Goal: Task Accomplishment & Management: Manage account settings

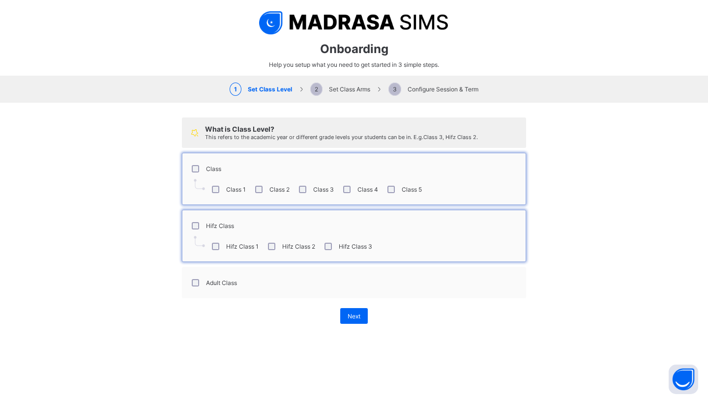
select select "**"
click at [354, 274] on div "Adult Class" at bounding box center [353, 282] width 333 height 21
click at [229, 279] on label "Adult Class" at bounding box center [221, 282] width 31 height 7
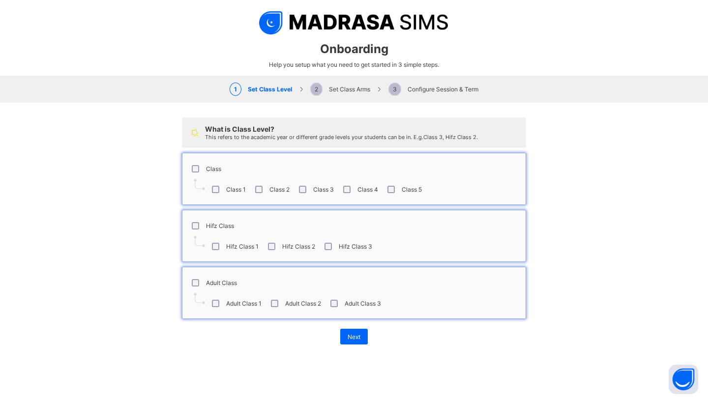
click at [229, 279] on label "Adult Class" at bounding box center [221, 282] width 31 height 7
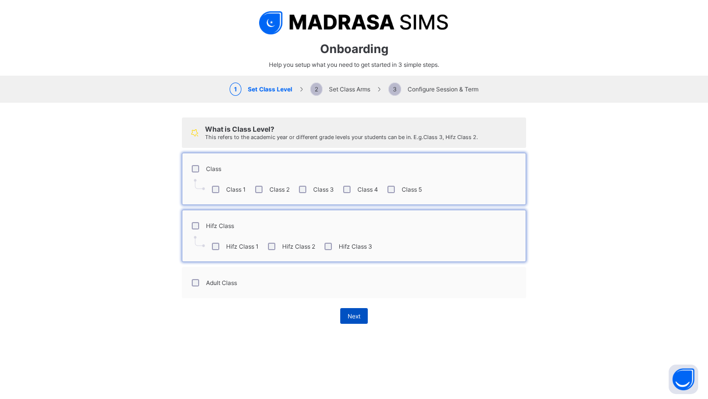
click at [356, 317] on span "Next" at bounding box center [354, 316] width 13 height 7
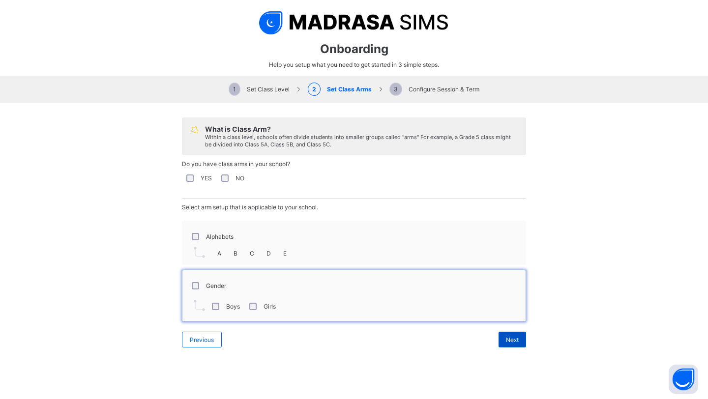
click at [514, 336] on span "Next" at bounding box center [512, 339] width 13 height 7
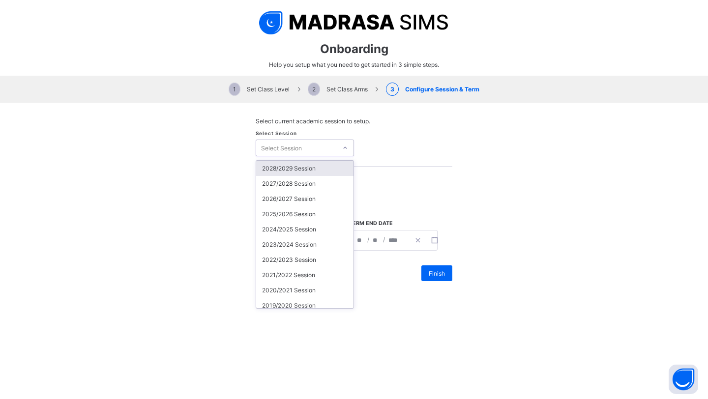
click at [293, 147] on div "Select Session" at bounding box center [281, 148] width 41 height 17
click at [297, 216] on div "2025/2026 Session" at bounding box center [304, 214] width 97 height 15
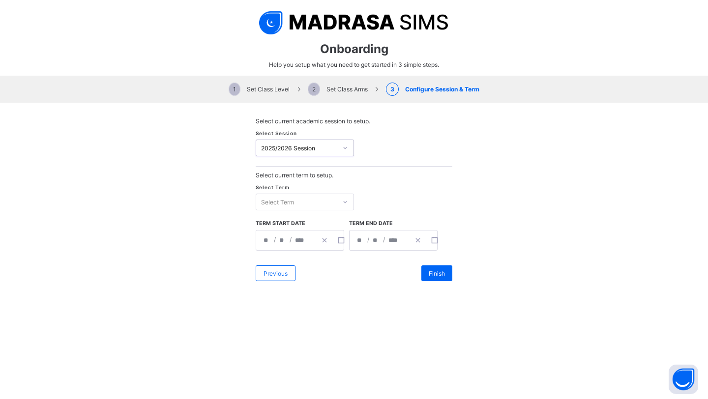
click at [307, 205] on div "Select Term" at bounding box center [296, 202] width 81 height 14
click at [300, 223] on div "First Term" at bounding box center [304, 222] width 97 height 15
click at [312, 200] on div "First Term" at bounding box center [299, 202] width 77 height 7
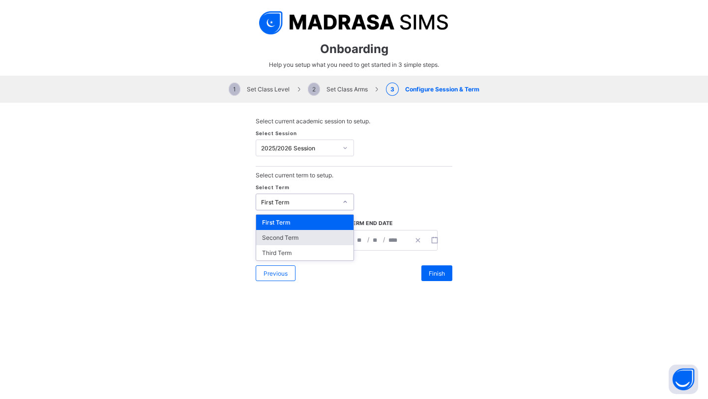
click at [297, 233] on div "Second Term" at bounding box center [304, 237] width 97 height 15
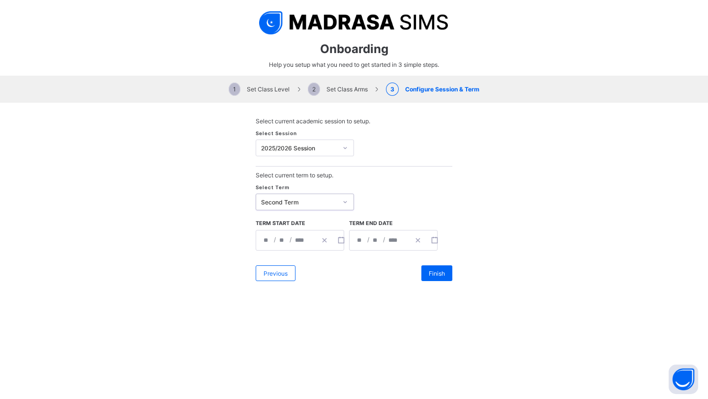
click at [315, 201] on div "Second Term" at bounding box center [299, 202] width 77 height 7
click at [326, 220] on div "First Term" at bounding box center [304, 222] width 97 height 15
click at [273, 238] on span "/" at bounding box center [275, 240] width 4 height 8
click at [272, 239] on div "**********" at bounding box center [286, 241] width 60 height 20
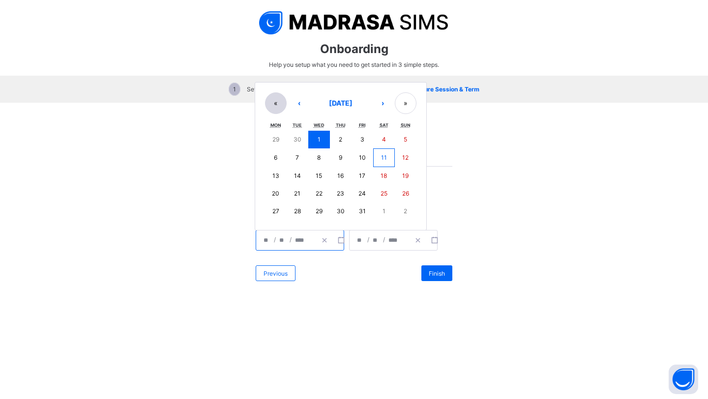
click at [277, 96] on button "«" at bounding box center [276, 103] width 22 height 22
click at [272, 106] on button "«" at bounding box center [276, 104] width 22 height 22
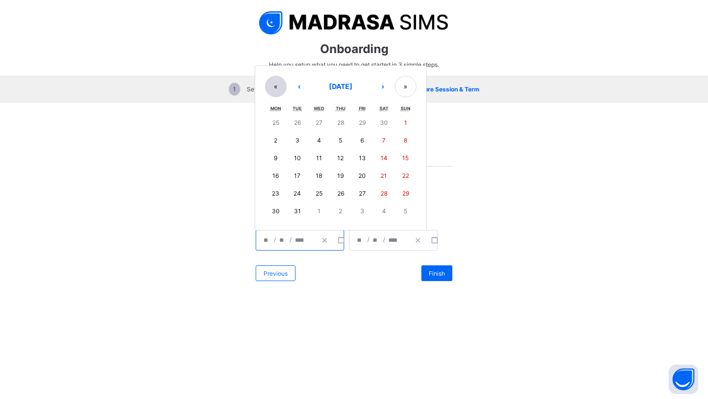
click at [276, 85] on button "«" at bounding box center [276, 87] width 22 height 22
click at [406, 86] on button "»" at bounding box center [406, 87] width 22 height 22
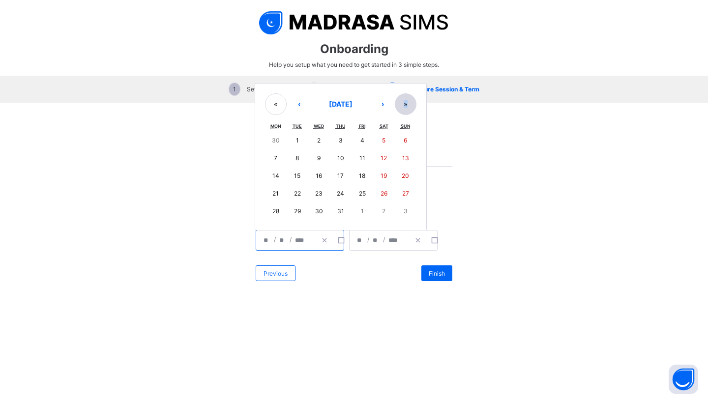
click at [406, 86] on div "« ‹ October 2024 › » Mon Tue Wed Thu Fri Sat Sun 30 1 2 3 4 5 6 7 8 9 10 11 12 …" at bounding box center [341, 157] width 172 height 148
click at [412, 103] on button "»" at bounding box center [406, 104] width 22 height 22
click at [381, 98] on button "›" at bounding box center [383, 103] width 22 height 22
click at [298, 104] on button "‹" at bounding box center [299, 104] width 22 height 22
click at [298, 104] on button "‹" at bounding box center [299, 103] width 22 height 22
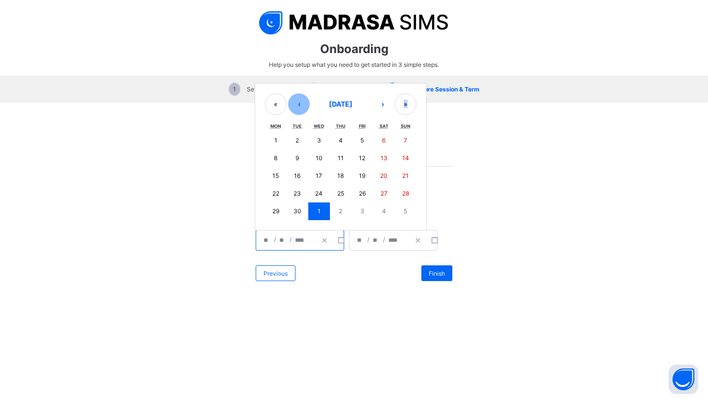
click at [298, 104] on button "‹" at bounding box center [299, 104] width 22 height 22
click at [410, 172] on button "17" at bounding box center [406, 176] width 22 height 18
type input "**********"
type input "*"
type input "**"
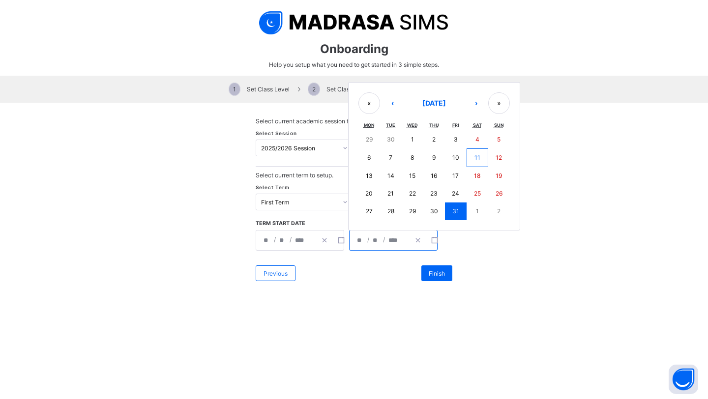
click at [390, 237] on input "****" at bounding box center [395, 241] width 15 height 20
click at [473, 100] on button "›" at bounding box center [476, 103] width 22 height 22
click at [473, 100] on button "›" at bounding box center [476, 104] width 22 height 22
click at [499, 158] on abbr "14" at bounding box center [499, 157] width 7 height 7
type input "**********"
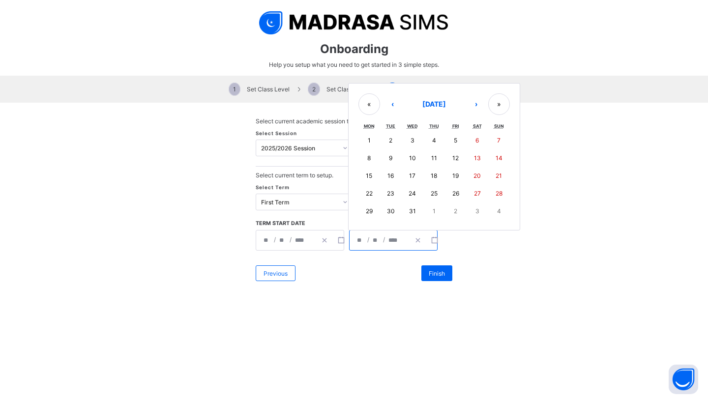
type input "**"
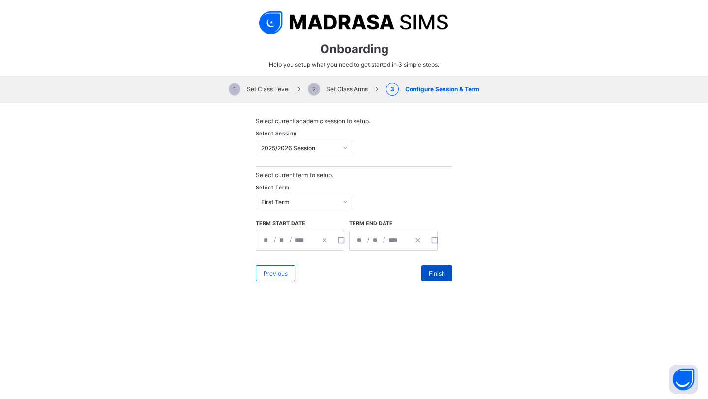
click at [430, 268] on div "Finish" at bounding box center [436, 274] width 31 height 16
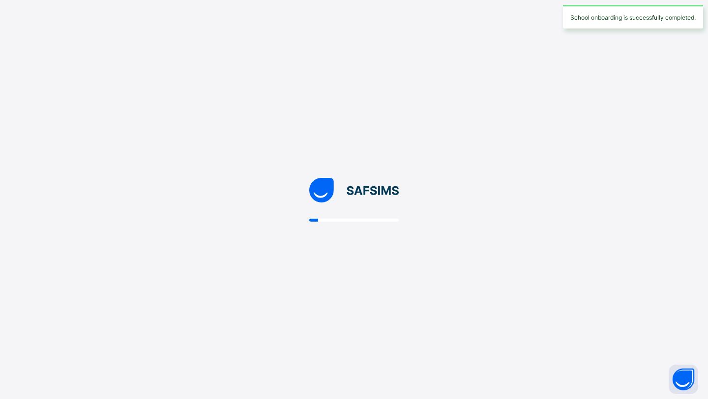
scroll to position [0, 0]
select select "**"
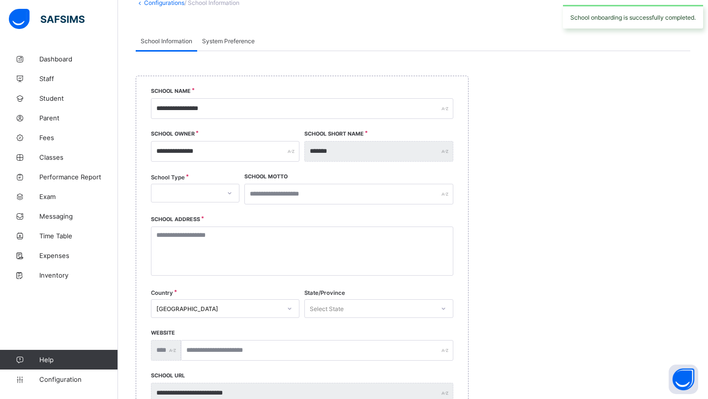
scroll to position [69, 0]
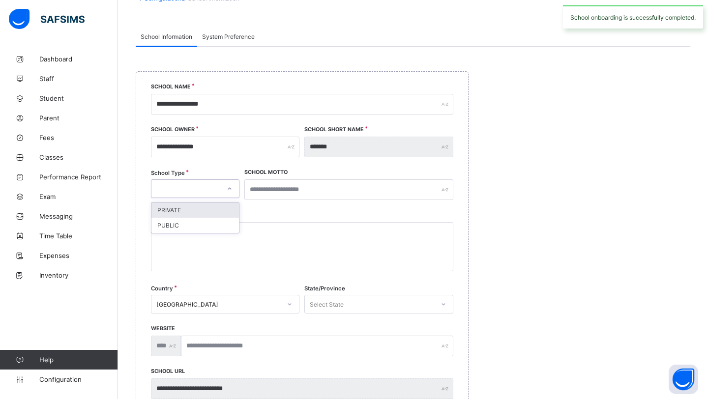
click at [201, 191] on div at bounding box center [185, 189] width 69 height 14
click at [195, 212] on div "PRIVATE" at bounding box center [195, 210] width 88 height 15
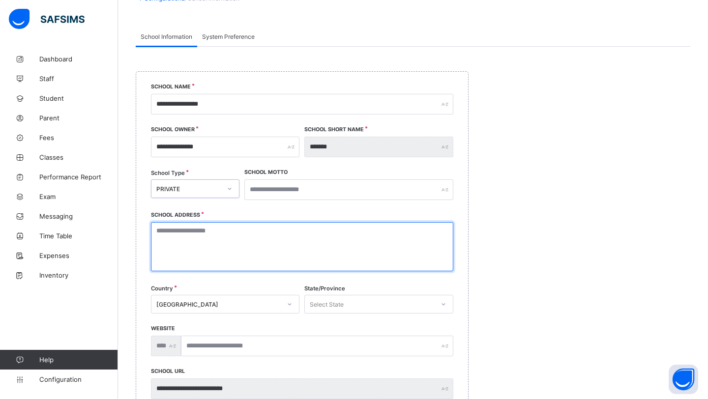
click at [253, 224] on textarea at bounding box center [302, 246] width 302 height 49
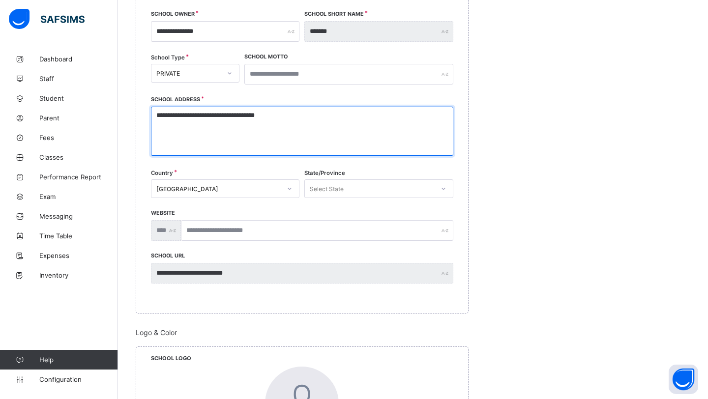
scroll to position [204, 0]
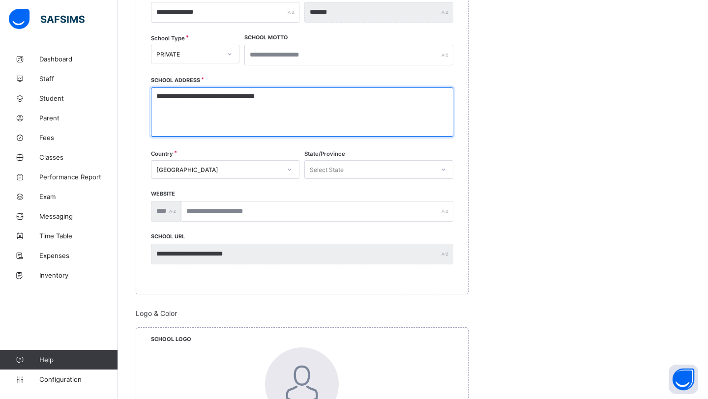
type textarea "**********"
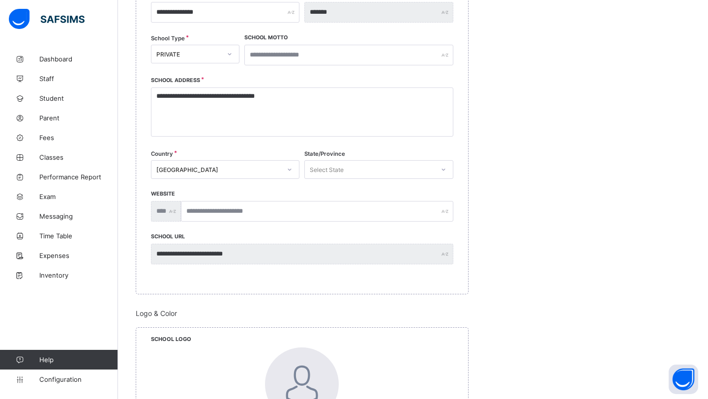
click at [357, 159] on div "State/Province Select State" at bounding box center [378, 173] width 149 height 41
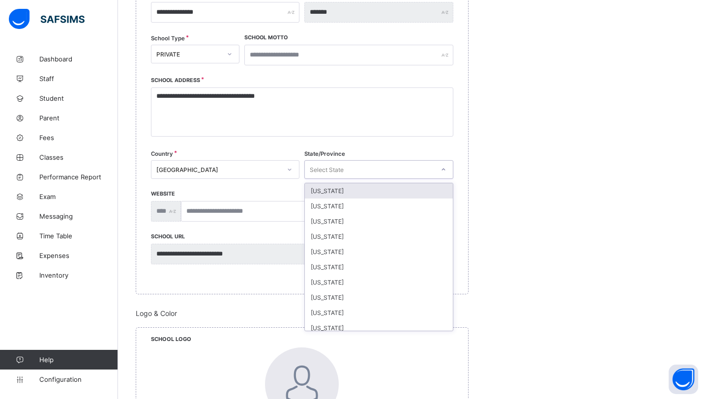
click at [354, 165] on div "Select State" at bounding box center [369, 170] width 129 height 14
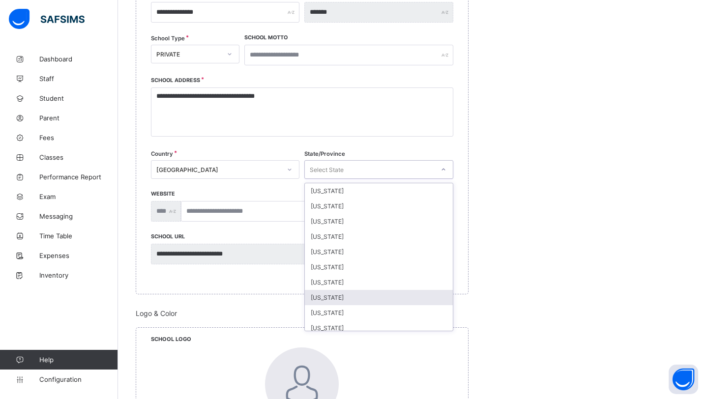
type input "*"
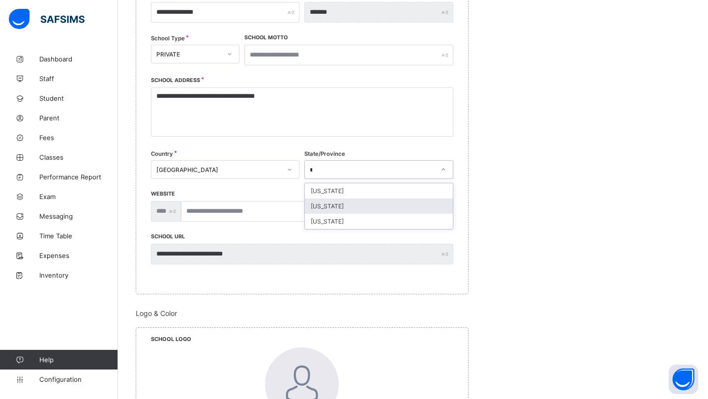
click at [388, 207] on div "Florida" at bounding box center [379, 206] width 148 height 15
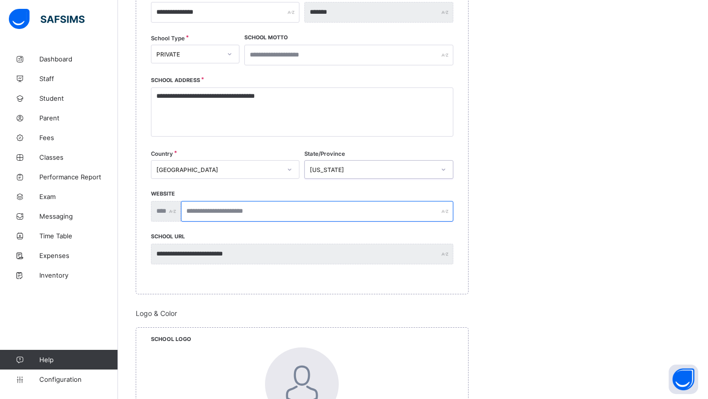
click at [311, 215] on input "text" at bounding box center [317, 211] width 272 height 21
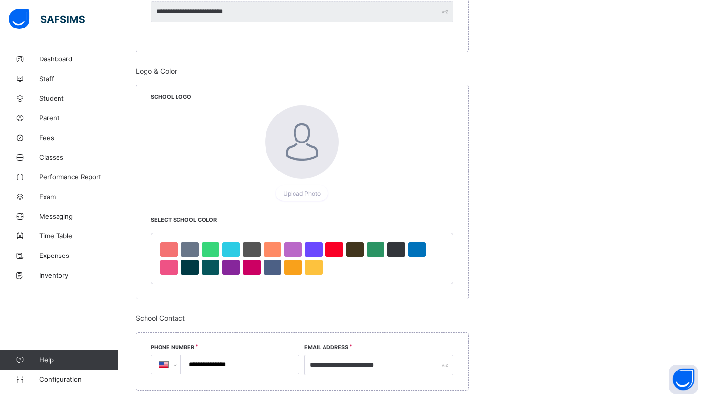
scroll to position [501, 0]
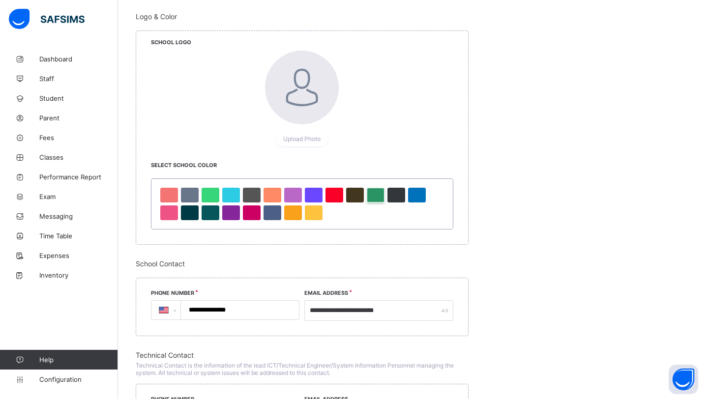
type input "**********"
click at [376, 197] on div at bounding box center [376, 195] width 18 height 15
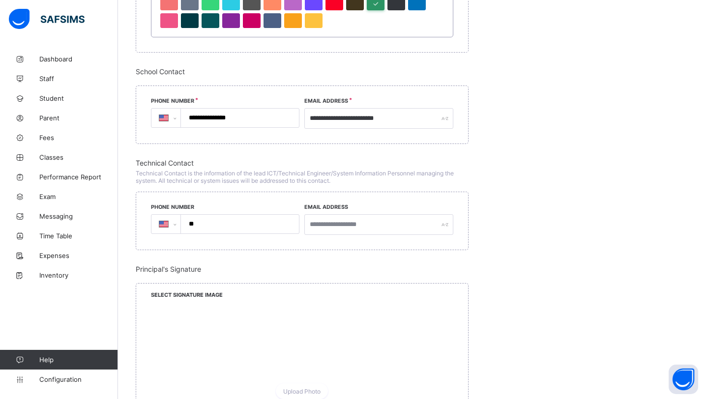
scroll to position [704, 0]
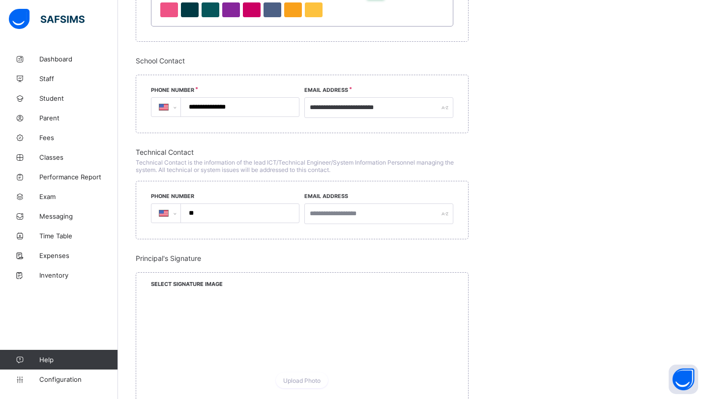
click at [250, 207] on input "**" at bounding box center [238, 213] width 111 height 19
select select "**"
type input "**********"
select select "**"
type input "**********"
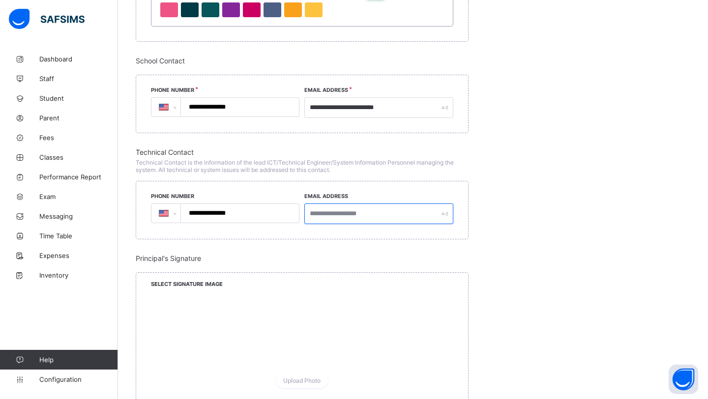
click at [388, 220] on input "text" at bounding box center [378, 214] width 149 height 21
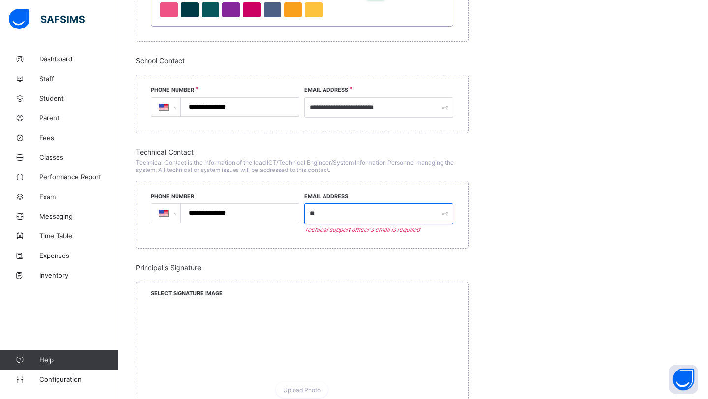
type input "*"
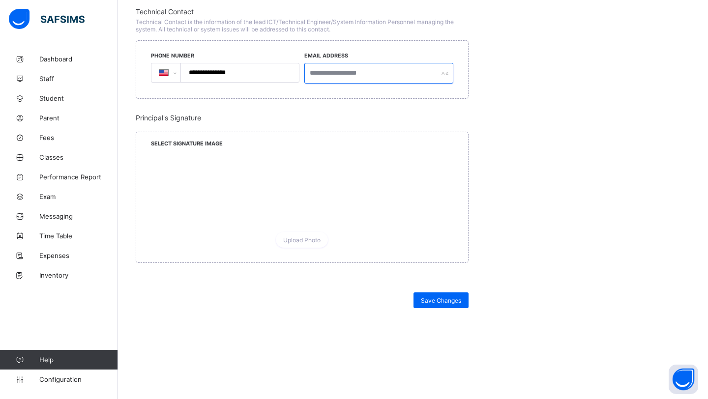
scroll to position [866, 0]
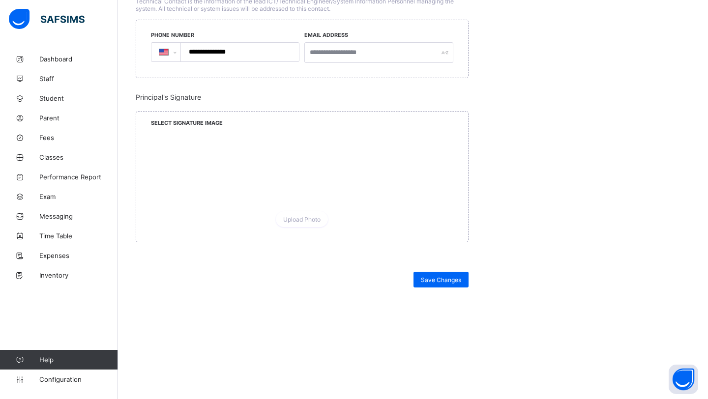
click at [447, 287] on div "Save Changes" at bounding box center [302, 336] width 333 height 129
click at [445, 276] on span "Save Changes" at bounding box center [441, 279] width 40 height 7
click at [58, 64] on link "Dashboard" at bounding box center [59, 59] width 118 height 20
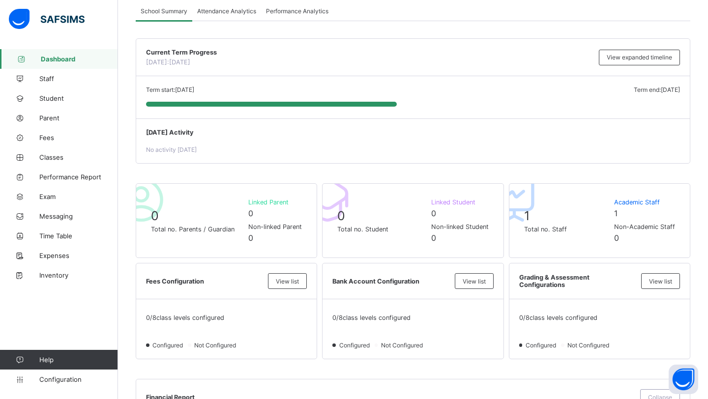
scroll to position [67, 0]
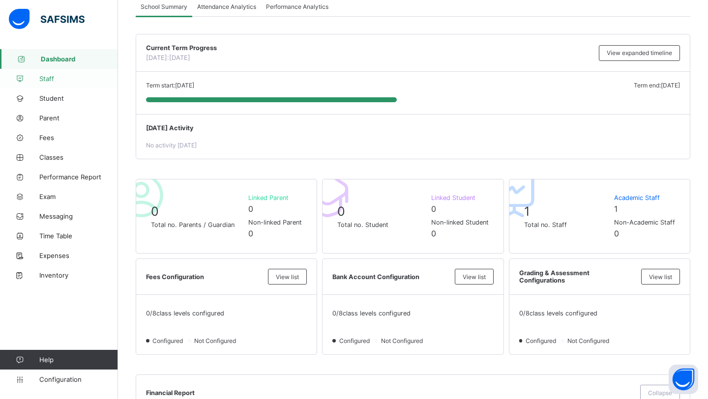
click at [77, 71] on link "Staff" at bounding box center [59, 79] width 118 height 20
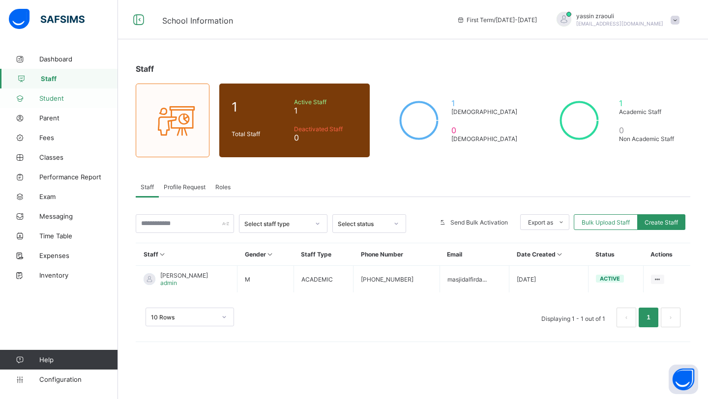
click at [42, 99] on span "Student" at bounding box center [78, 98] width 79 height 8
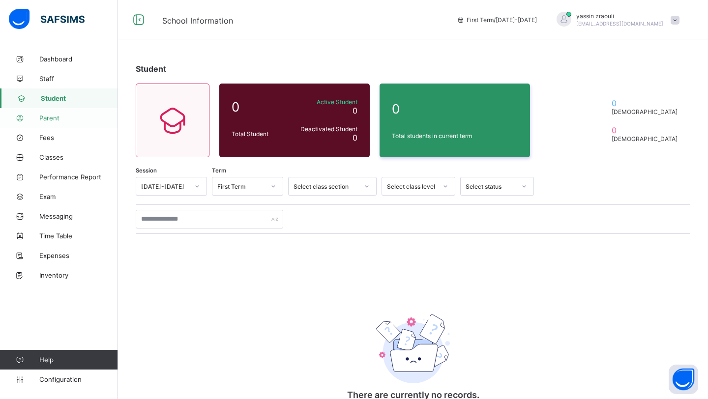
click at [41, 113] on link "Parent" at bounding box center [59, 118] width 118 height 20
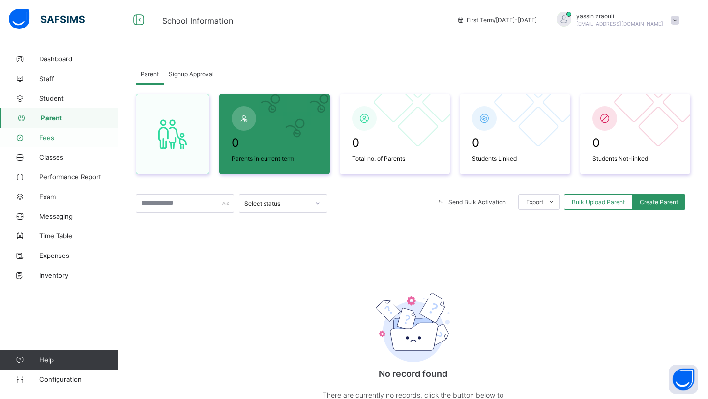
click at [47, 142] on link "Fees" at bounding box center [59, 138] width 118 height 20
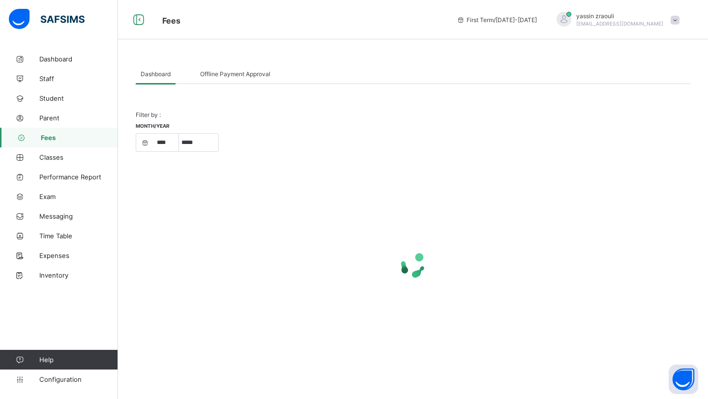
select select "****"
select select "*"
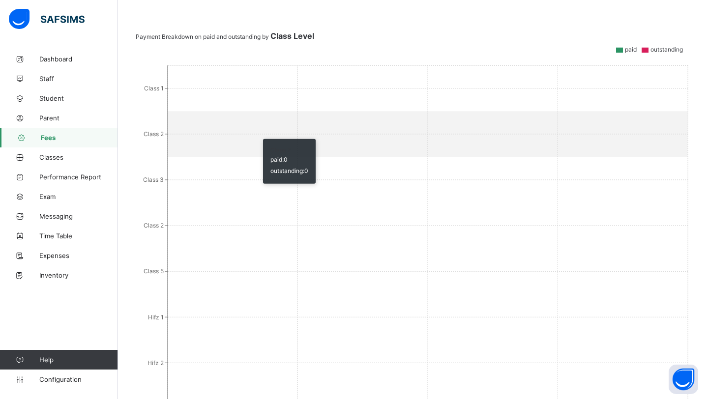
scroll to position [460, 0]
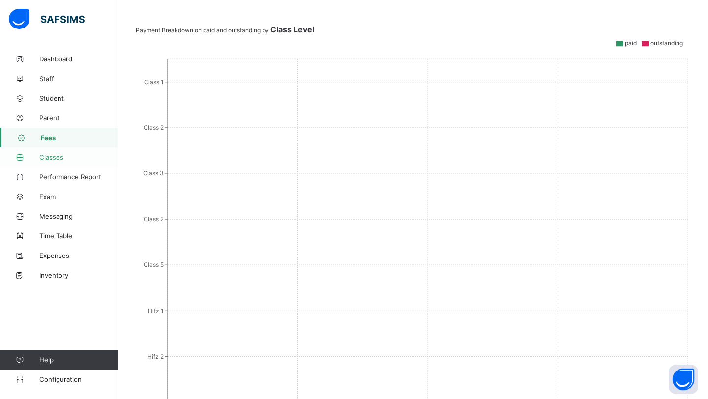
click at [46, 157] on span "Classes" at bounding box center [78, 157] width 79 height 8
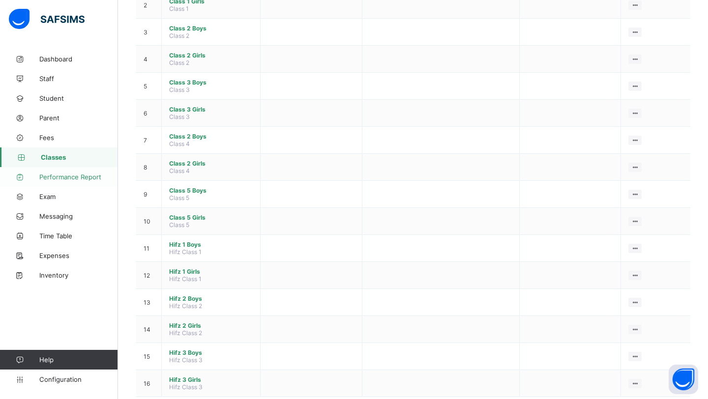
click at [92, 178] on span "Performance Report" at bounding box center [78, 177] width 79 height 8
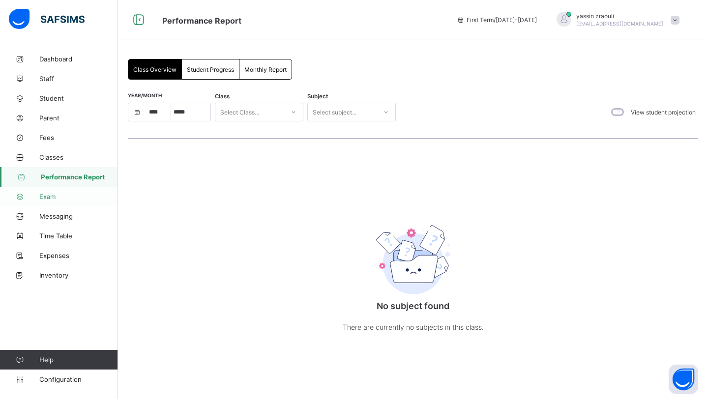
select select "****"
select select "*"
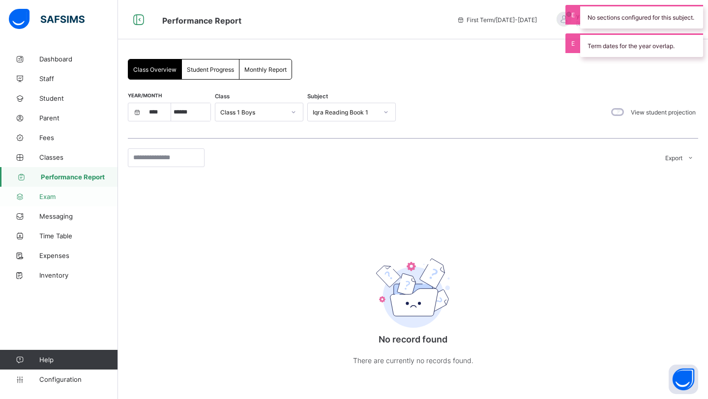
click at [62, 202] on link "Exam" at bounding box center [59, 197] width 118 height 20
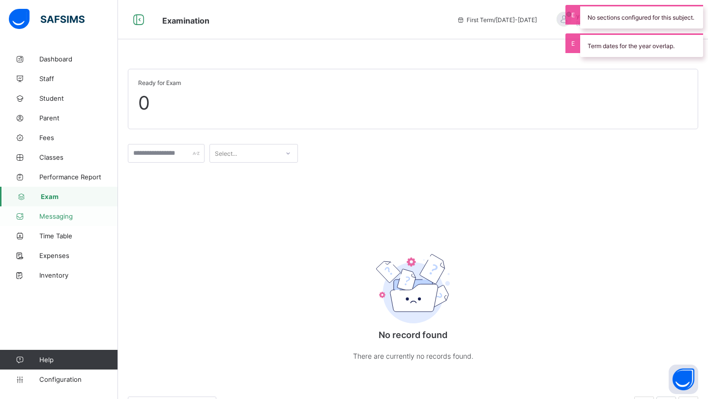
click at [61, 222] on link "Messaging" at bounding box center [59, 217] width 118 height 20
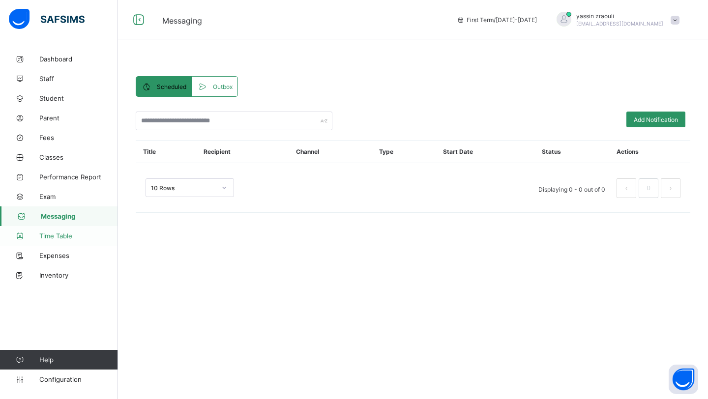
click at [58, 234] on span "Time Table" at bounding box center [78, 236] width 79 height 8
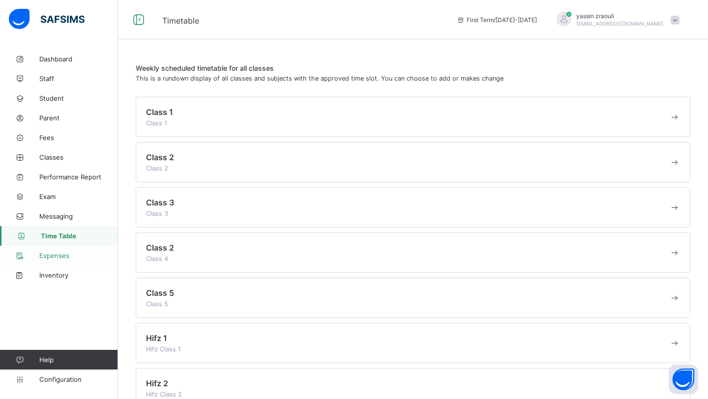
click at [57, 255] on span "Expenses" at bounding box center [78, 256] width 79 height 8
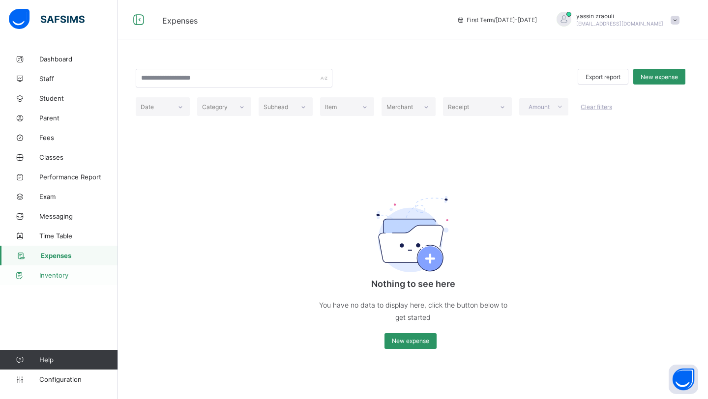
click at [59, 273] on span "Inventory" at bounding box center [78, 275] width 79 height 8
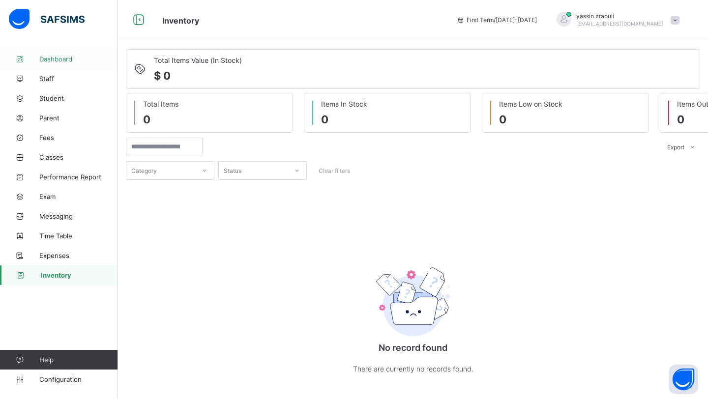
click at [58, 59] on span "Dashboard" at bounding box center [78, 59] width 79 height 8
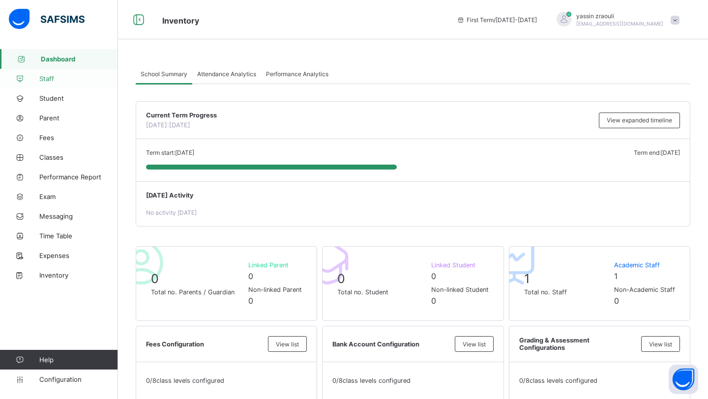
click at [48, 74] on link "Staff" at bounding box center [59, 79] width 118 height 20
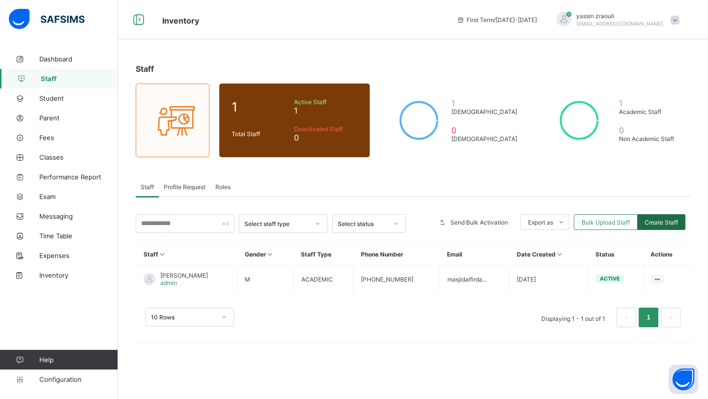
click at [662, 223] on span "Create Staff" at bounding box center [661, 222] width 33 height 7
select select "**"
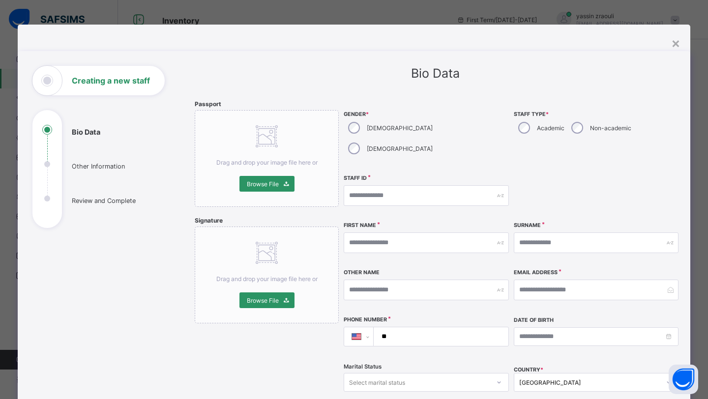
click at [680, 44] on div "**********" at bounding box center [354, 354] width 673 height 659
click at [676, 44] on div "×" at bounding box center [675, 42] width 9 height 17
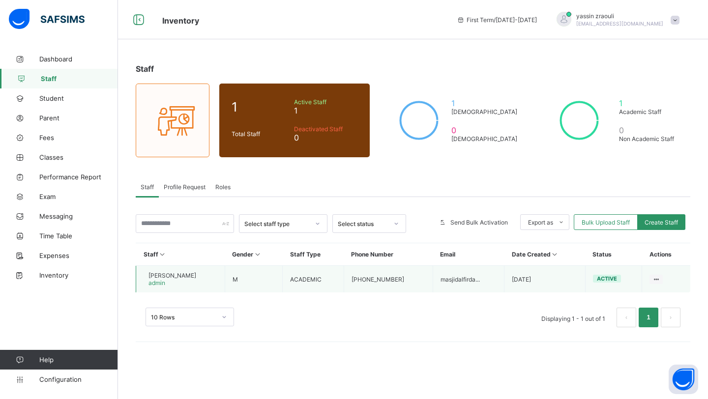
click at [194, 277] on span "yassin zraouli" at bounding box center [173, 275] width 48 height 7
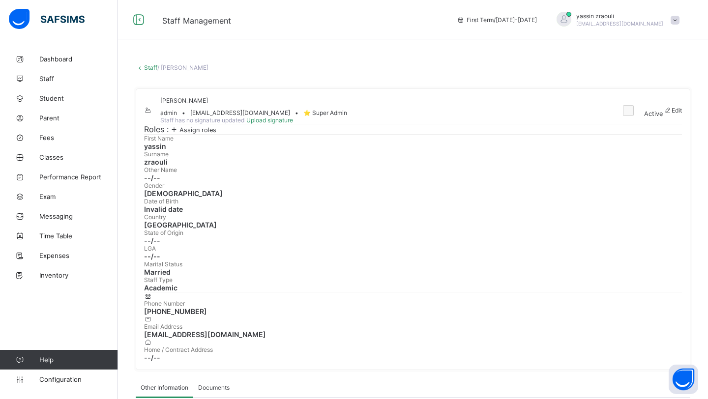
click at [663, 114] on div "Edit" at bounding box center [672, 110] width 19 height 7
select select "**"
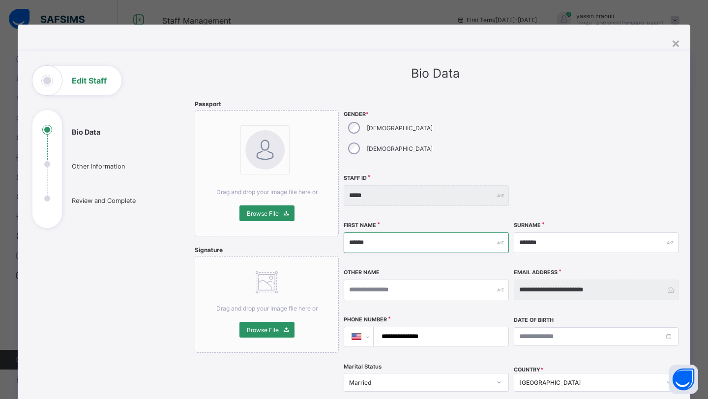
click at [349, 233] on input "******" at bounding box center [426, 243] width 165 height 21
type input "******"
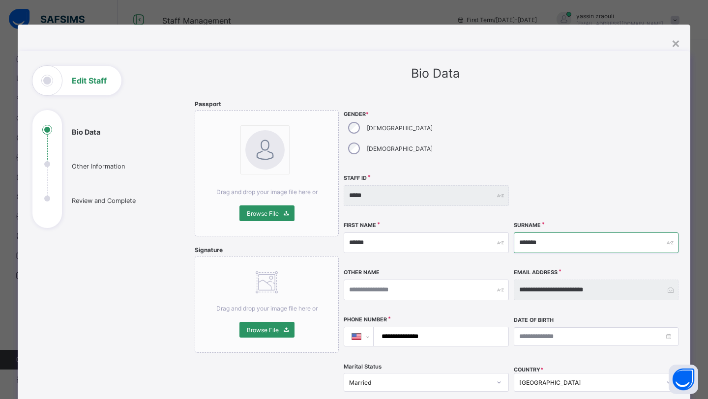
click at [520, 233] on input "*******" at bounding box center [596, 243] width 165 height 21
type input "*******"
click at [540, 184] on div at bounding box center [596, 196] width 165 height 42
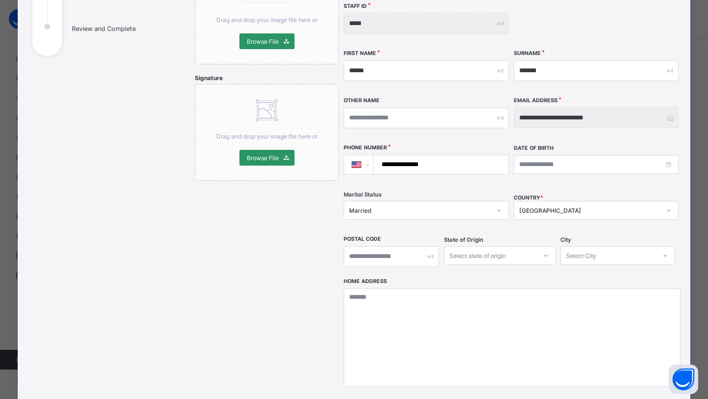
scroll to position [240, 0]
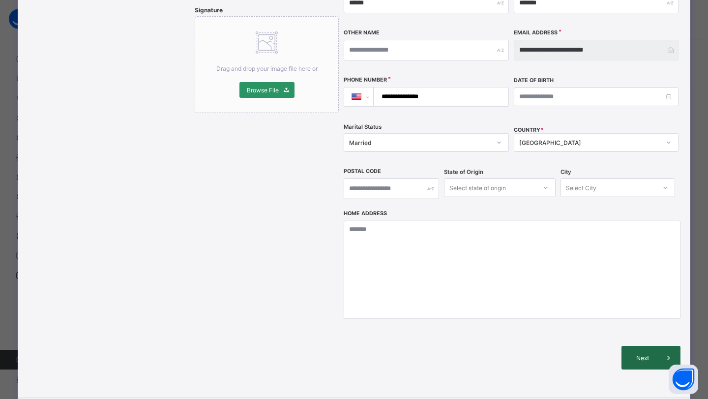
click at [641, 355] on span "Next" at bounding box center [643, 358] width 28 height 7
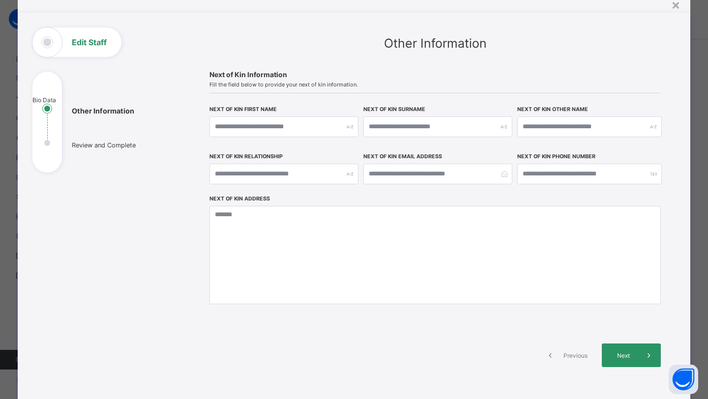
scroll to position [54, 0]
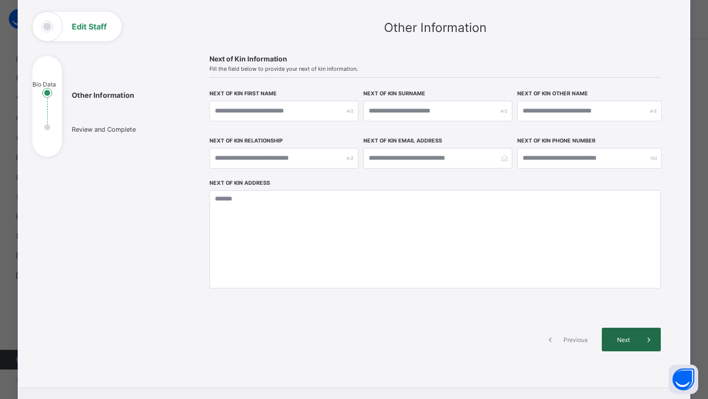
click at [637, 335] on span at bounding box center [649, 340] width 24 height 24
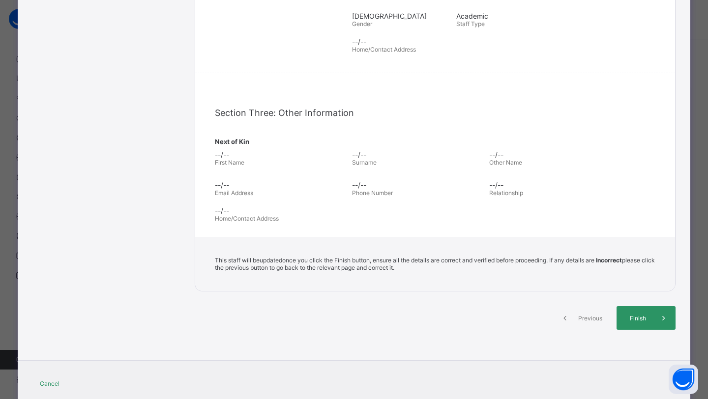
scroll to position [220, 0]
click at [639, 322] on div "Finish" at bounding box center [646, 317] width 59 height 24
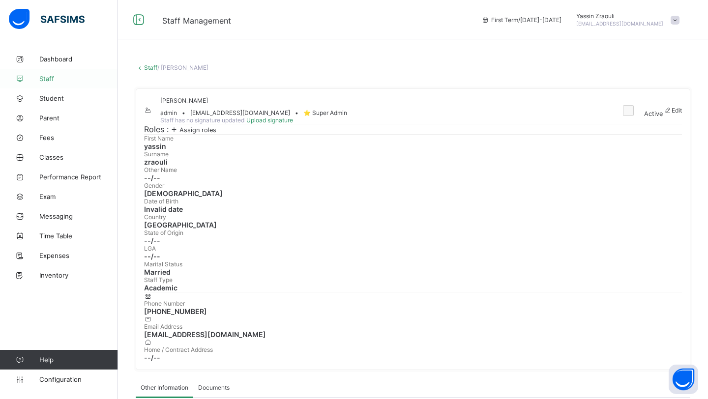
click at [69, 75] on span "Staff" at bounding box center [78, 79] width 79 height 8
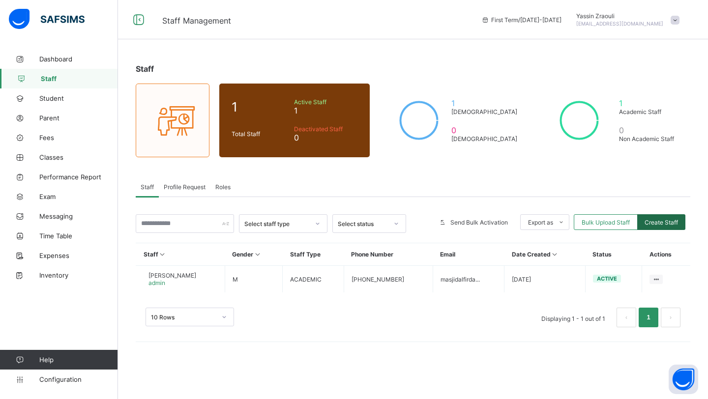
click at [662, 226] on div "Create Staff" at bounding box center [661, 222] width 48 height 16
select select "**"
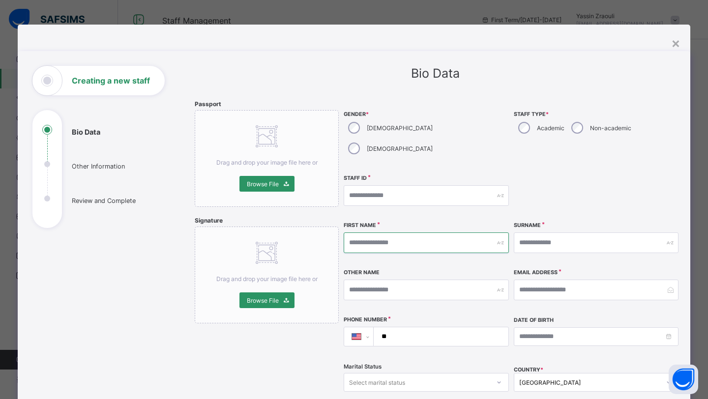
click at [374, 233] on input "text" at bounding box center [426, 243] width 165 height 21
type input "*****"
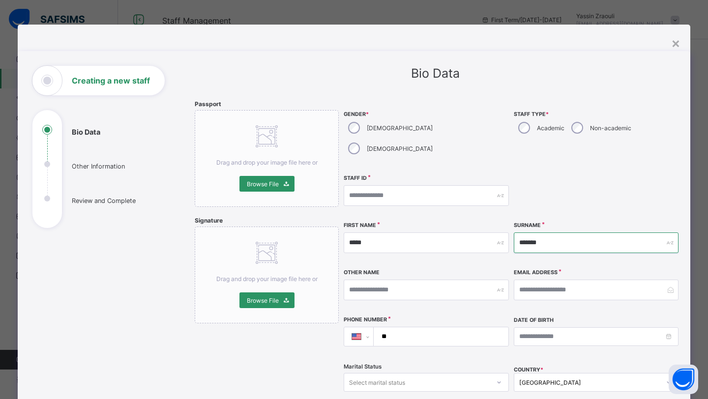
type input "*******"
click at [409, 328] on input "**" at bounding box center [439, 337] width 127 height 19
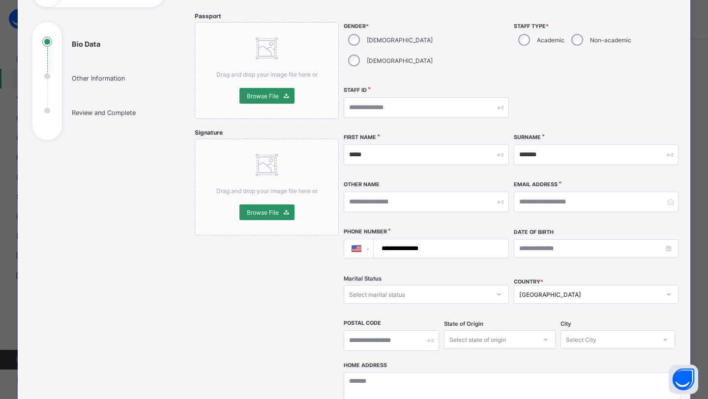
scroll to position [90, 0]
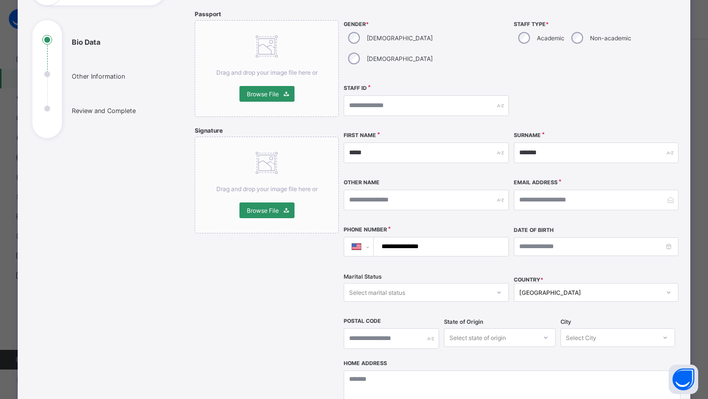
type input "**********"
click at [553, 190] on input "email" at bounding box center [596, 200] width 165 height 21
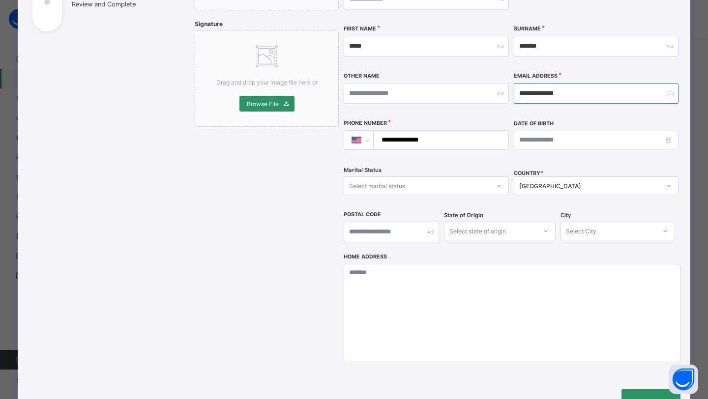
scroll to position [259, 0]
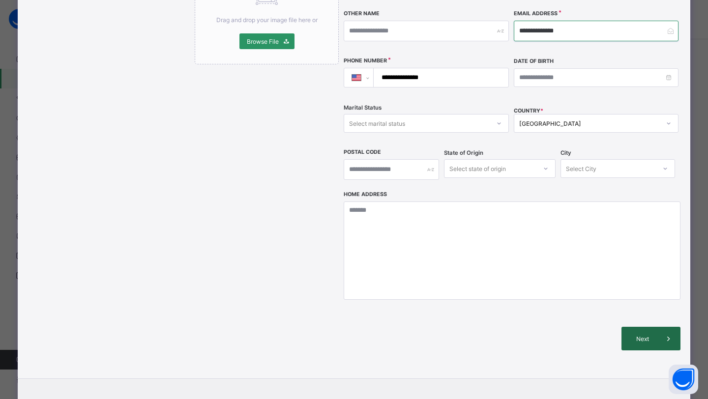
type input "**********"
click at [629, 327] on div "Next" at bounding box center [651, 339] width 59 height 24
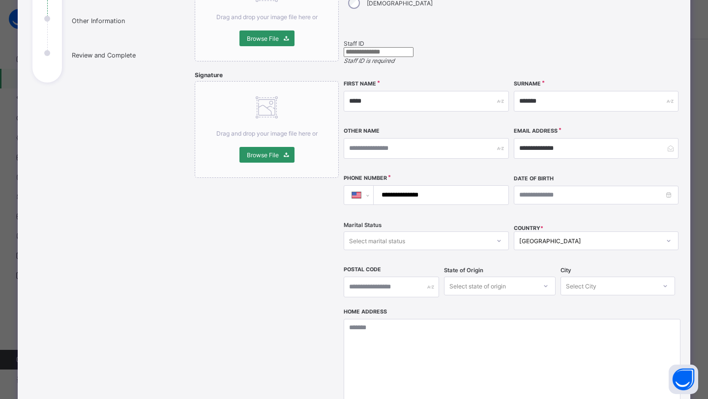
scroll to position [116, 0]
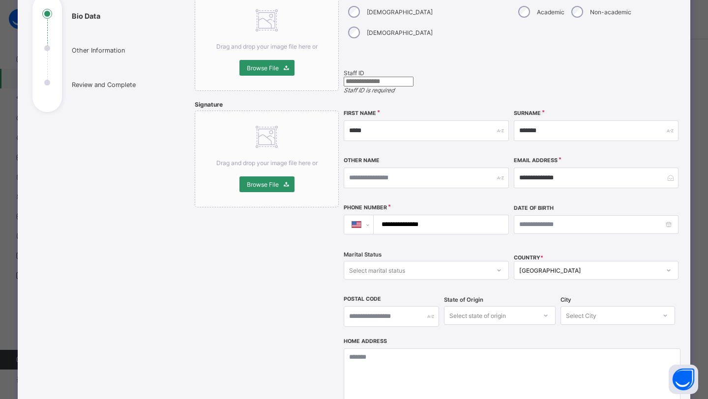
click at [414, 77] on input "text" at bounding box center [379, 82] width 70 height 10
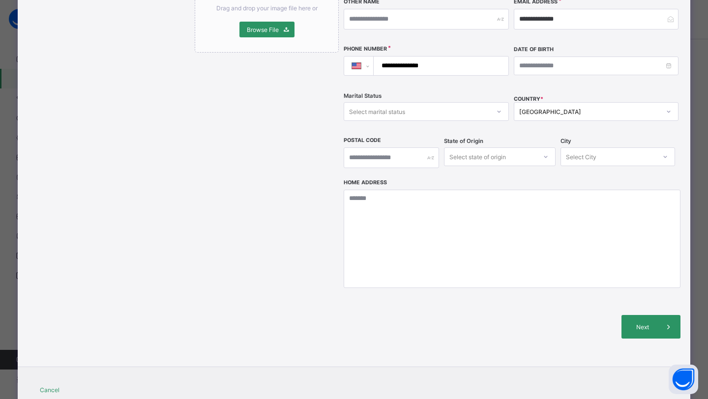
scroll to position [289, 0]
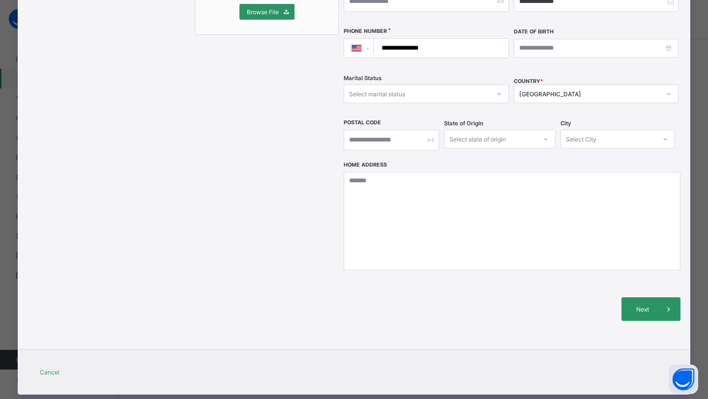
type input "**"
click at [650, 303] on div "Next" at bounding box center [512, 309] width 337 height 53
click at [648, 306] on span "Next" at bounding box center [643, 309] width 28 height 7
click at [641, 298] on div "Next" at bounding box center [651, 310] width 59 height 24
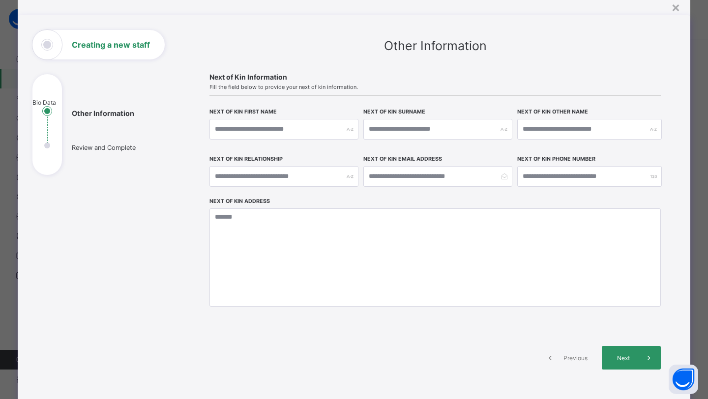
scroll to position [0, 0]
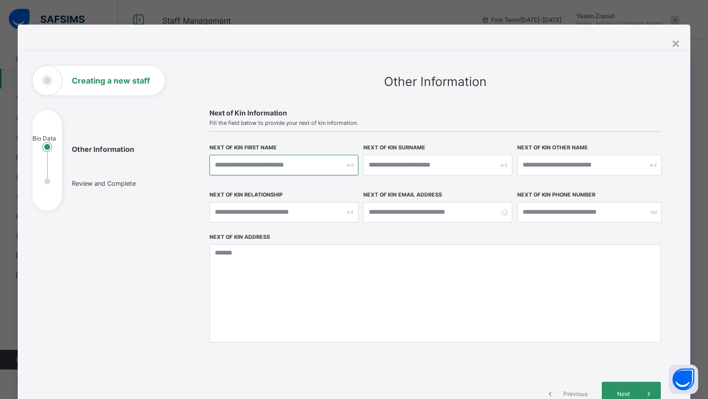
click at [299, 159] on input "text" at bounding box center [284, 165] width 149 height 21
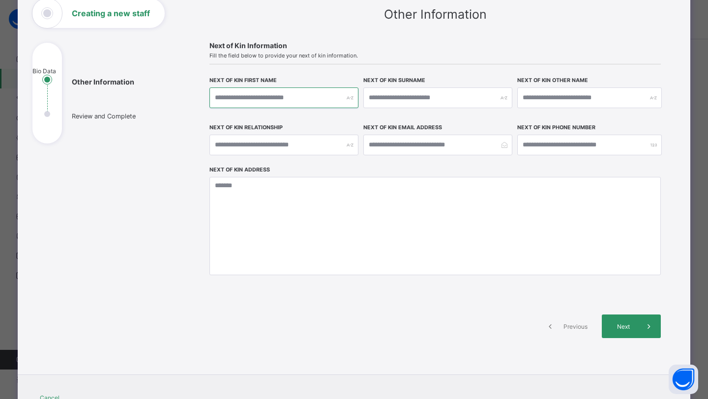
scroll to position [76, 0]
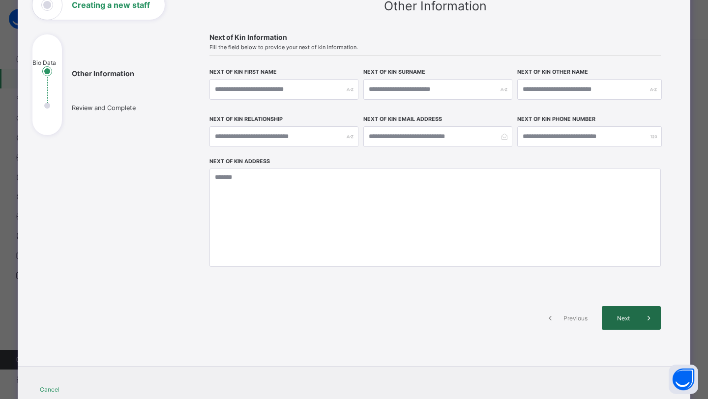
click at [616, 319] on span "Next" at bounding box center [623, 318] width 28 height 7
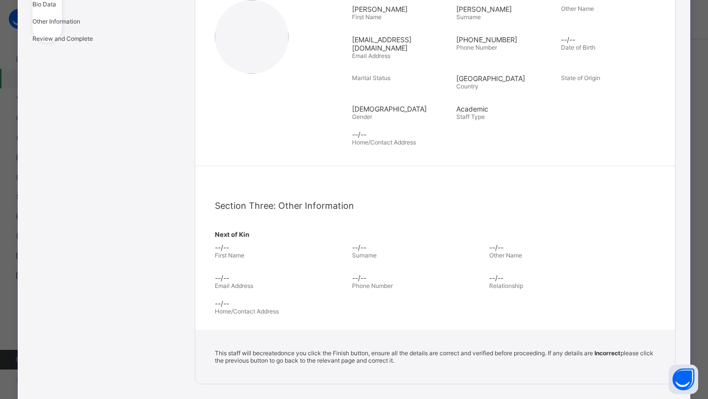
scroll to position [248, 0]
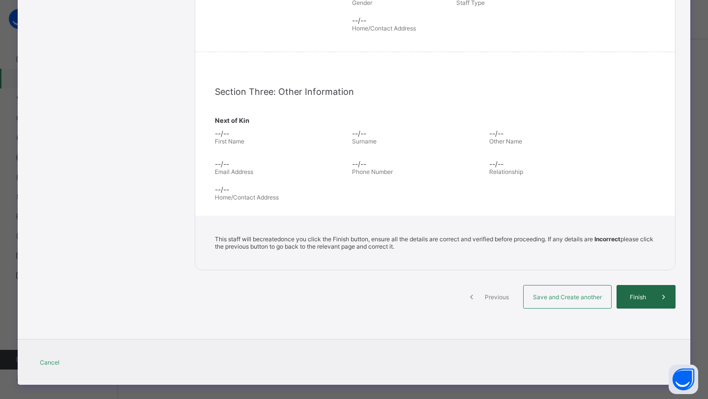
click at [644, 291] on div "Finish" at bounding box center [646, 297] width 59 height 24
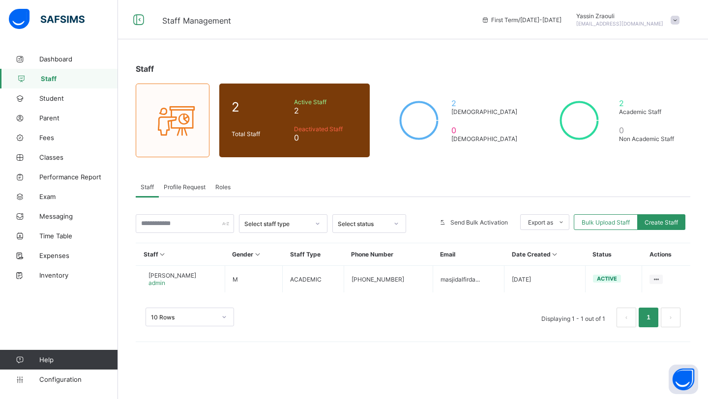
click at [661, 14] on span "Yassin Zraouli" at bounding box center [619, 15] width 87 height 7
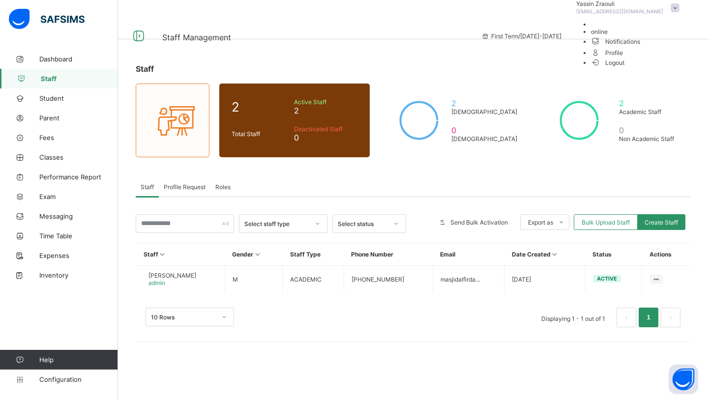
click at [625, 68] on span "Logout" at bounding box center [608, 63] width 34 height 10
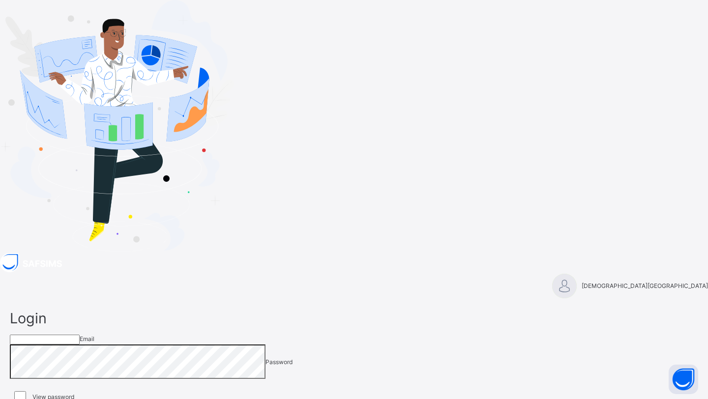
click at [80, 335] on input "email" at bounding box center [45, 340] width 70 height 10
type input "**********"
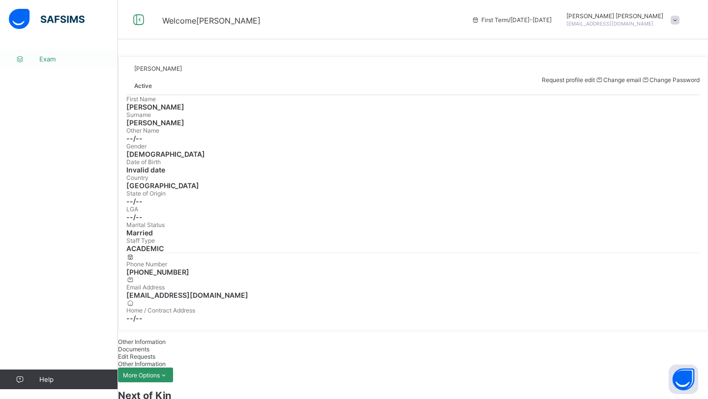
click at [64, 61] on span "Exam" at bounding box center [78, 59] width 79 height 8
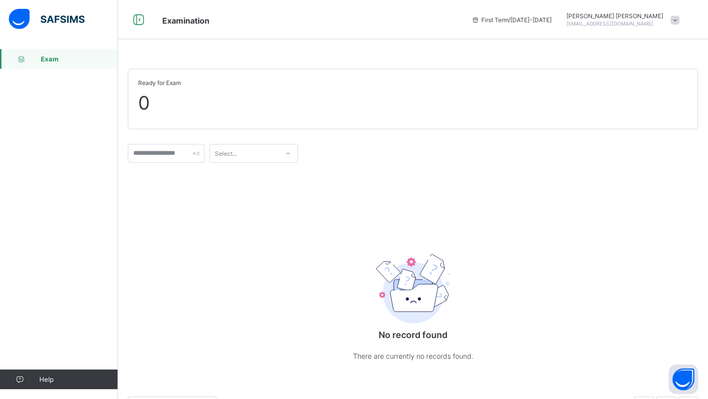
click at [176, 20] on span "Examination" at bounding box center [185, 21] width 47 height 10
click at [141, 20] on icon at bounding box center [138, 20] width 17 height 14
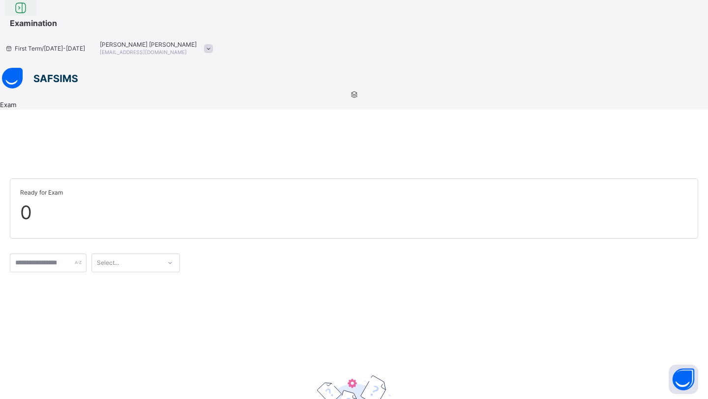
click at [29, 15] on icon at bounding box center [20, 8] width 17 height 14
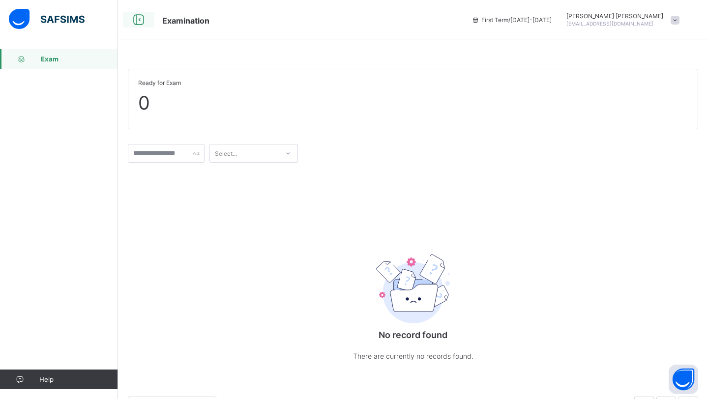
click at [140, 24] on icon at bounding box center [138, 20] width 17 height 14
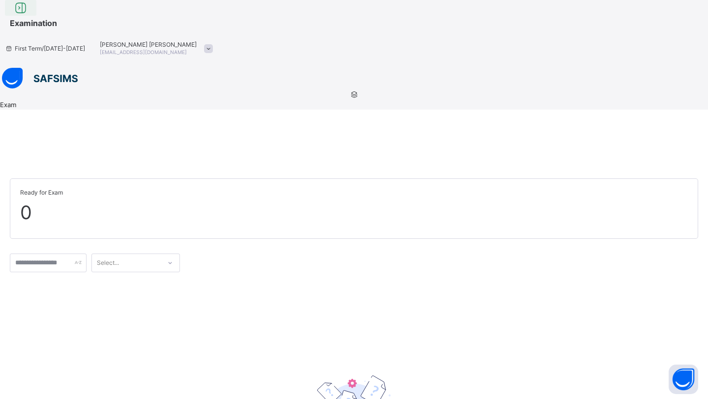
click at [29, 15] on icon at bounding box center [20, 8] width 17 height 14
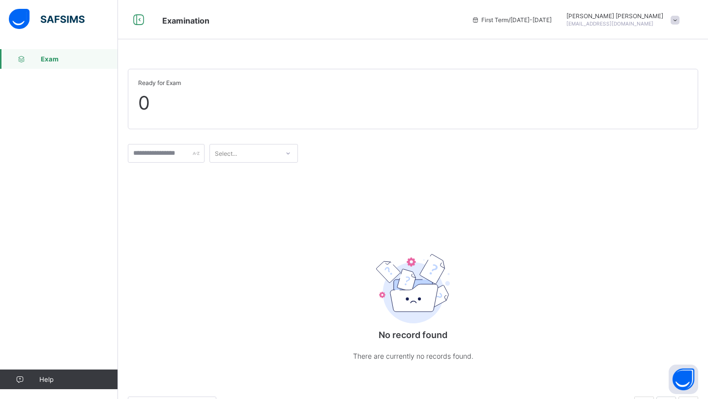
click at [7, 58] on icon at bounding box center [20, 59] width 39 height 7
click at [40, 57] on icon at bounding box center [20, 59] width 39 height 7
click at [37, 15] on img at bounding box center [47, 19] width 76 height 21
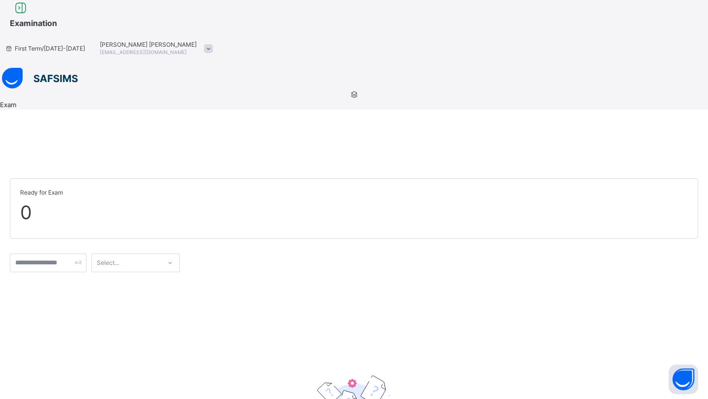
click at [2, 68] on img at bounding box center [40, 78] width 76 height 21
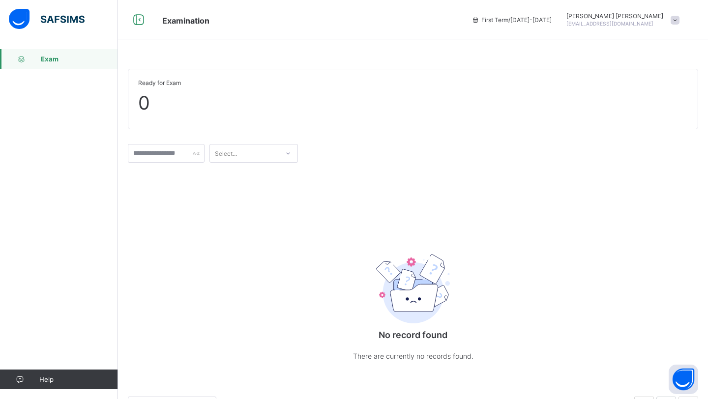
click at [652, 16] on span "Kamal Mohamed" at bounding box center [615, 15] width 97 height 7
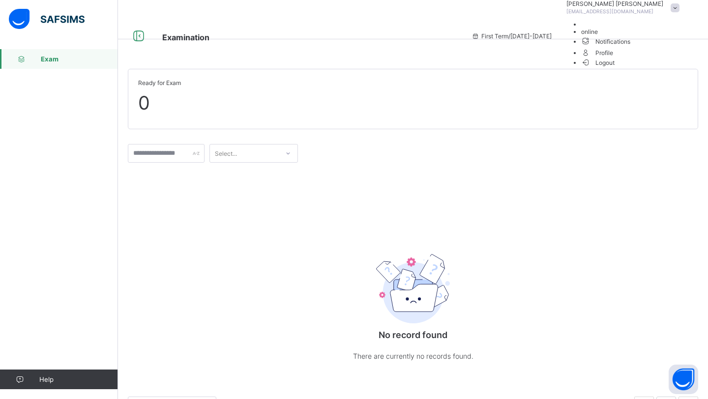
click at [541, 32] on span "First Term / 2025-2026" at bounding box center [512, 35] width 80 height 7
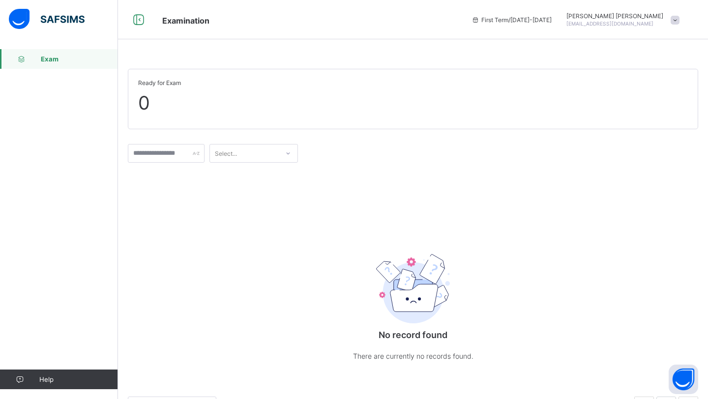
click at [567, 20] on div at bounding box center [567, 20] width 0 height 0
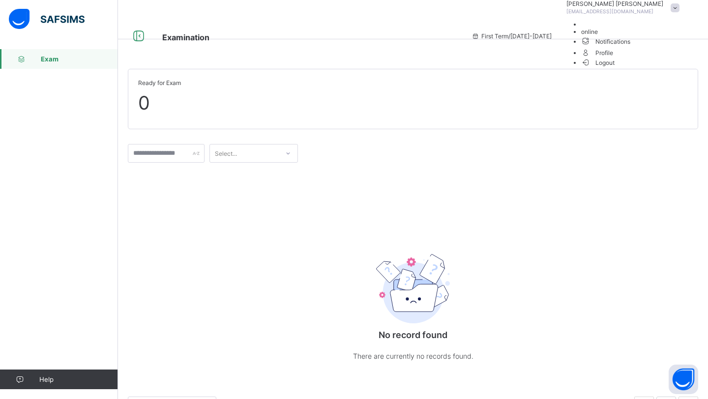
click at [649, 7] on span "Kamal Mohamed" at bounding box center [615, 3] width 97 height 7
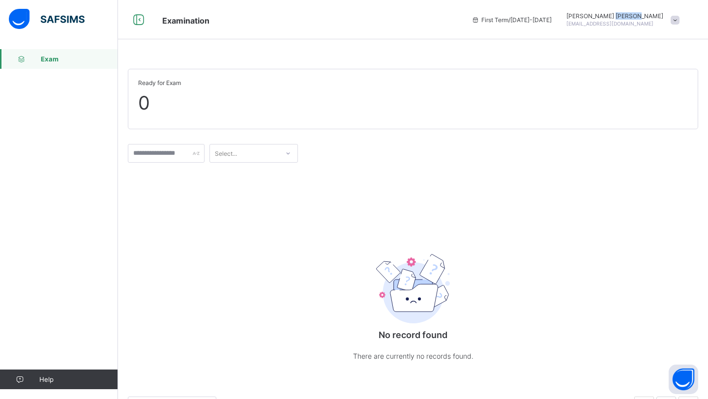
click at [649, 16] on span "Kamal Mohamed" at bounding box center [615, 15] width 97 height 7
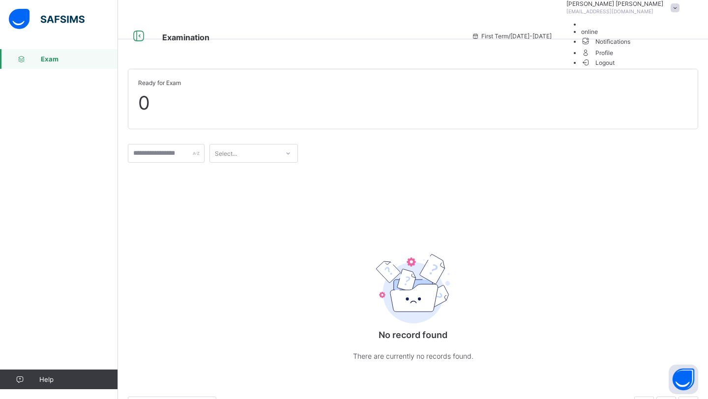
click at [632, 66] on li "Logout" at bounding box center [632, 62] width 103 height 8
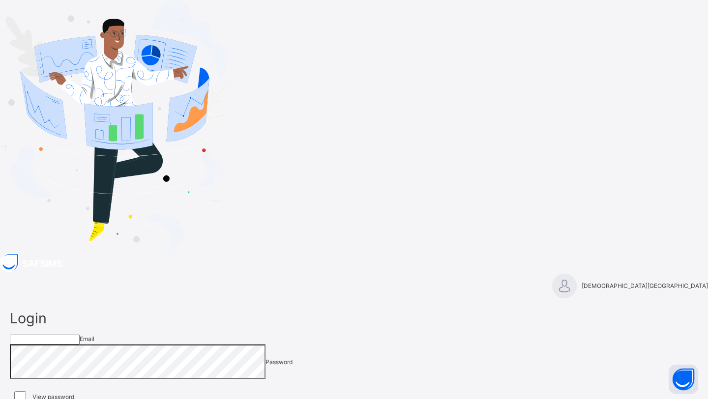
click at [80, 335] on input "email" at bounding box center [45, 340] width 70 height 10
type input "**********"
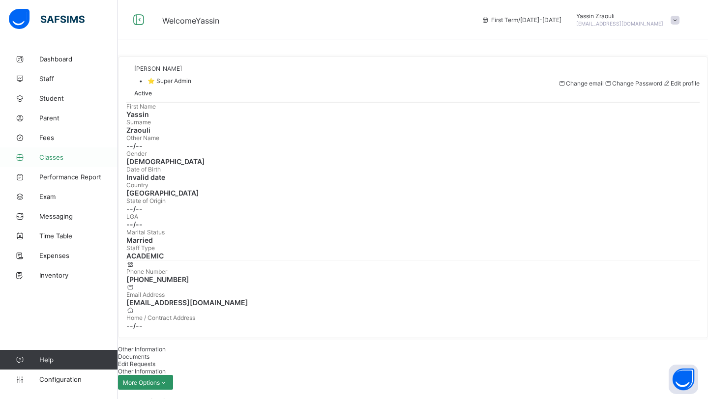
click at [53, 157] on span "Classes" at bounding box center [78, 157] width 79 height 8
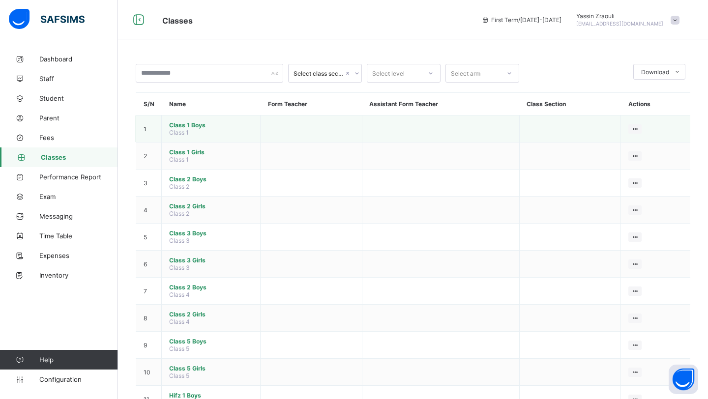
click at [318, 125] on td at bounding box center [312, 129] width 102 height 27
click at [635, 128] on icon at bounding box center [635, 128] width 8 height 7
click at [610, 146] on div "View Class" at bounding box center [609, 148] width 56 height 10
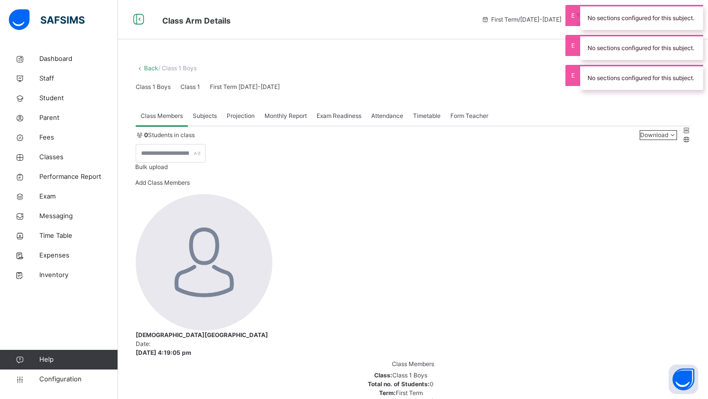
click at [190, 186] on span "Add Class Members" at bounding box center [162, 182] width 55 height 7
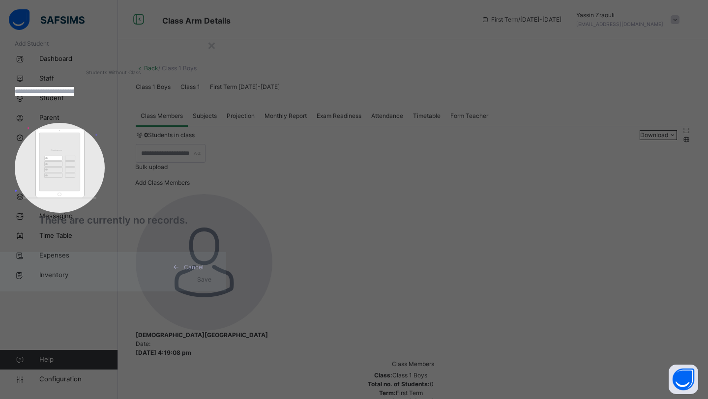
click at [74, 96] on input "text" at bounding box center [44, 91] width 59 height 9
click at [216, 55] on div "×" at bounding box center [211, 44] width 9 height 21
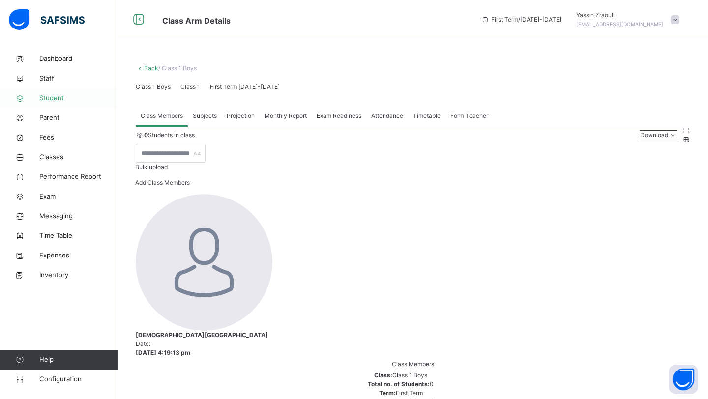
click at [51, 93] on link "Student" at bounding box center [59, 99] width 118 height 20
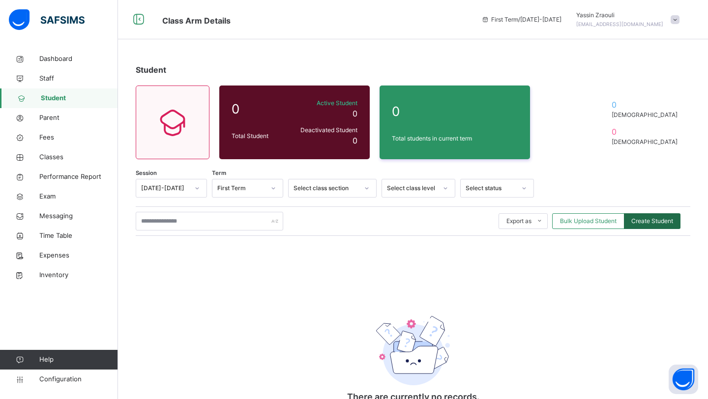
click at [660, 222] on span "Create Student" at bounding box center [652, 221] width 42 height 9
select select "**"
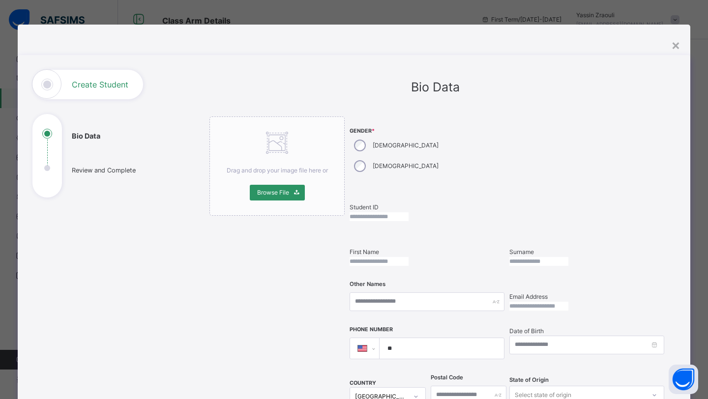
click at [399, 212] on input "text" at bounding box center [379, 216] width 59 height 9
type input "**"
click at [409, 257] on input "text" at bounding box center [379, 261] width 59 height 9
type input "****"
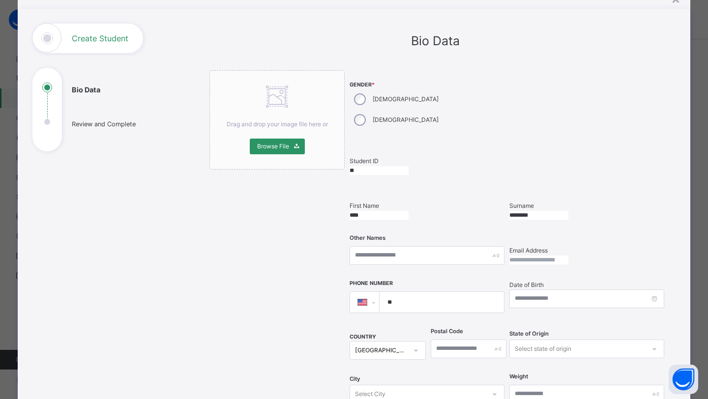
scroll to position [57, 0]
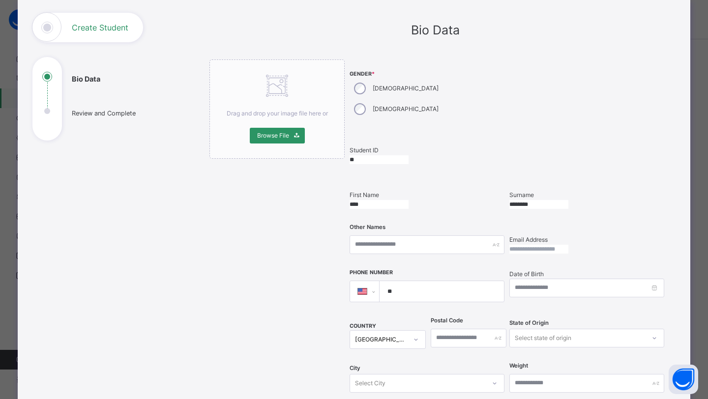
type input "********"
click at [519, 279] on input at bounding box center [587, 288] width 155 height 19
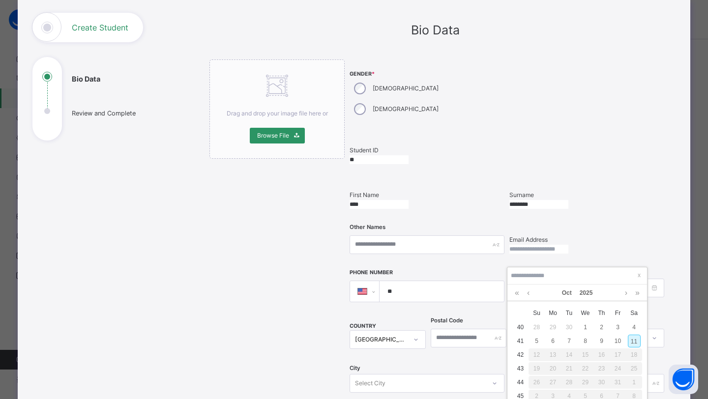
type input "**********"
click at [563, 289] on link "Oct" at bounding box center [567, 293] width 18 height 17
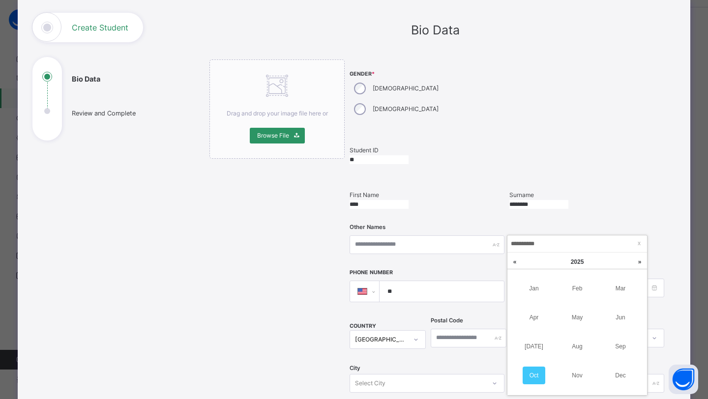
scroll to position [50, 0]
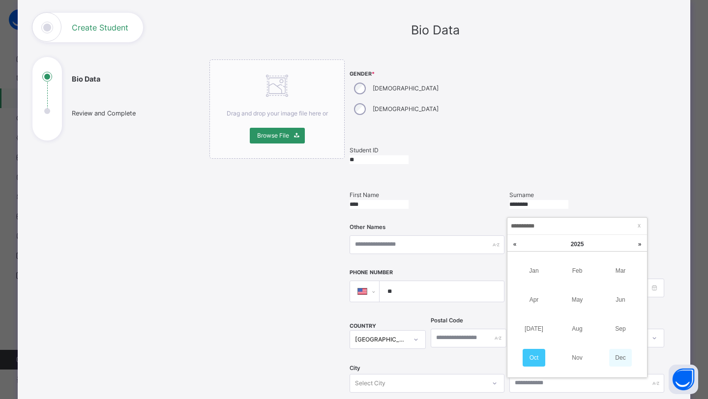
click at [616, 359] on link "Dec" at bounding box center [620, 358] width 23 height 18
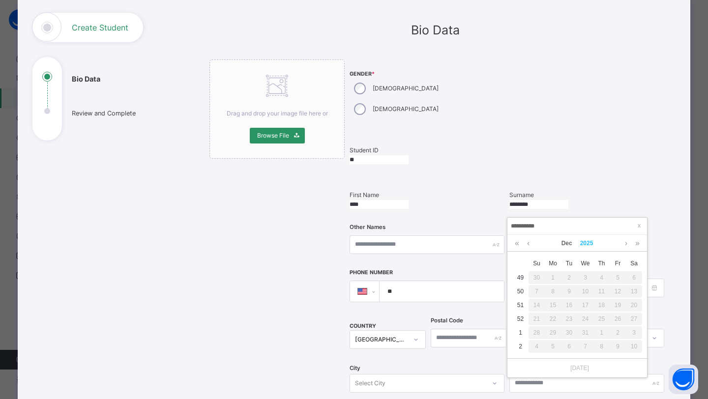
click at [594, 245] on div "Dec 2025" at bounding box center [577, 243] width 130 height 17
click at [594, 245] on link "2025" at bounding box center [586, 243] width 21 height 17
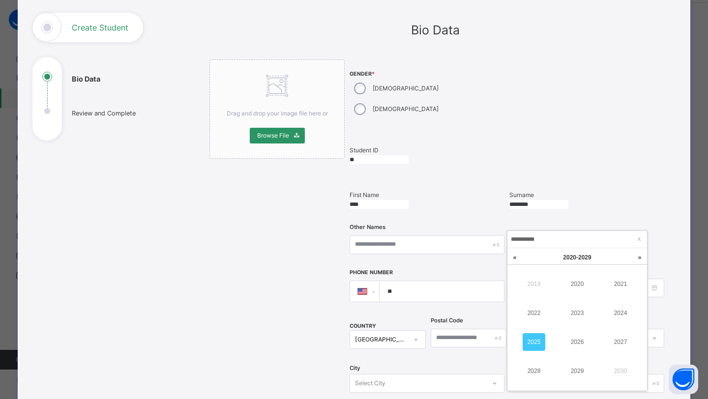
scroll to position [37, 0]
click at [521, 255] on link at bounding box center [515, 257] width 15 height 19
click at [615, 313] on link "2014" at bounding box center [620, 313] width 23 height 18
click at [573, 343] on div "30" at bounding box center [569, 345] width 13 height 13
type input "**********"
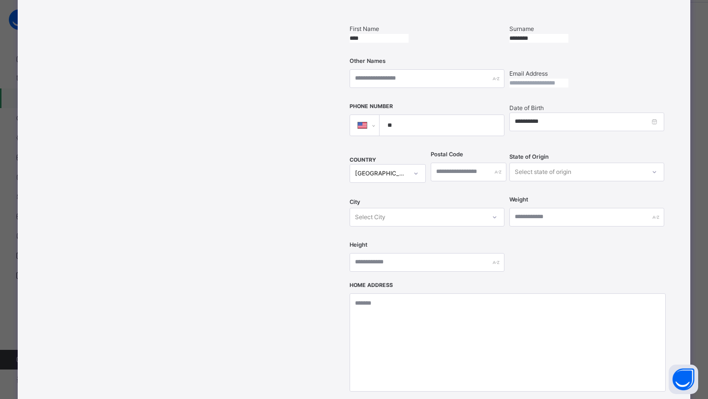
scroll to position [173, 0]
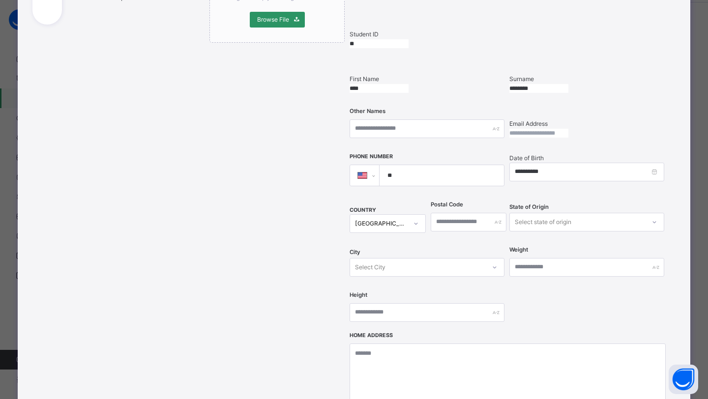
click at [424, 165] on input "**" at bounding box center [440, 175] width 117 height 21
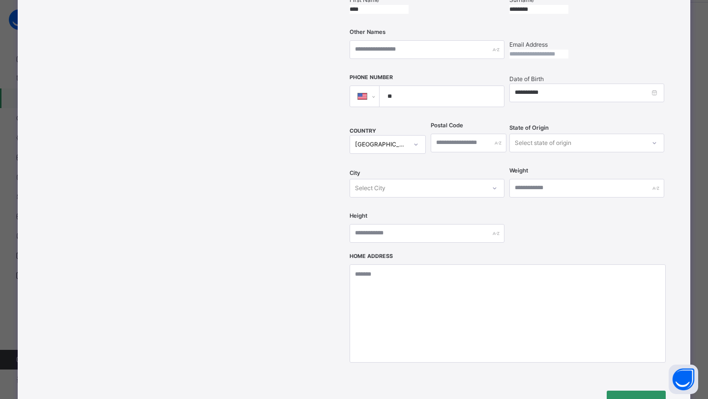
scroll to position [330, 0]
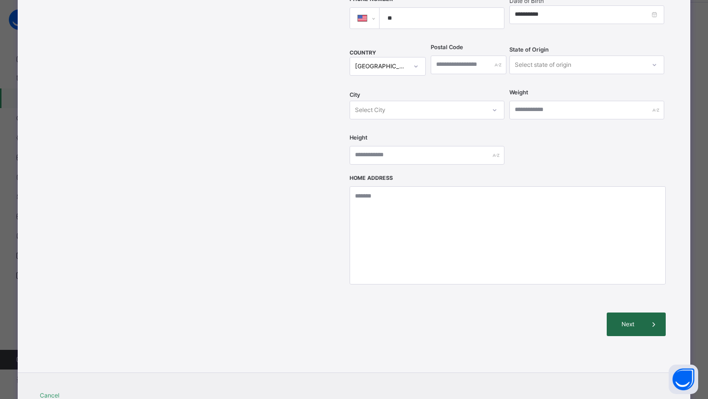
click at [629, 313] on div "Next" at bounding box center [636, 325] width 59 height 24
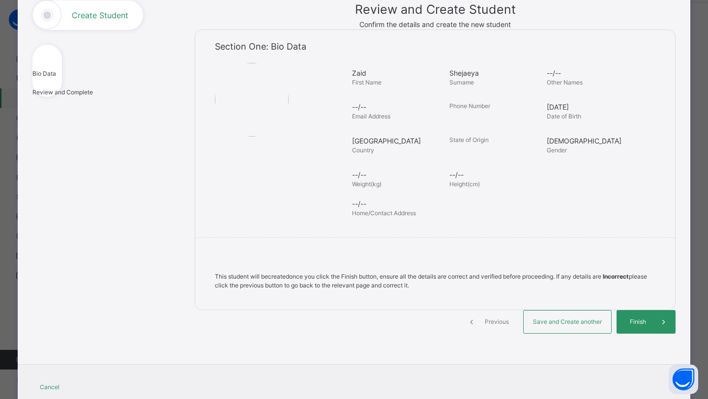
scroll to position [51, 0]
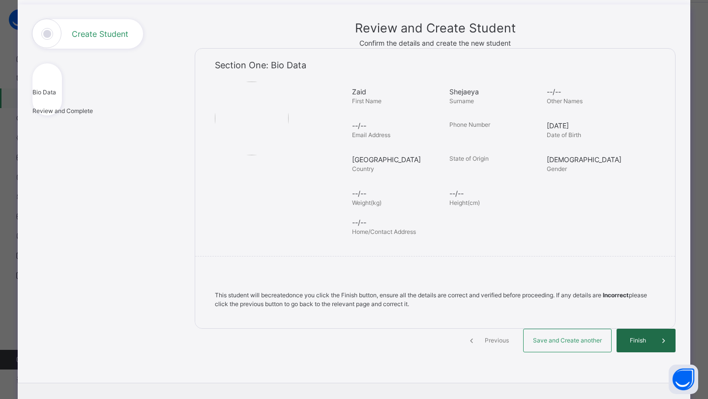
click at [635, 353] on div "Finish" at bounding box center [646, 341] width 59 height 24
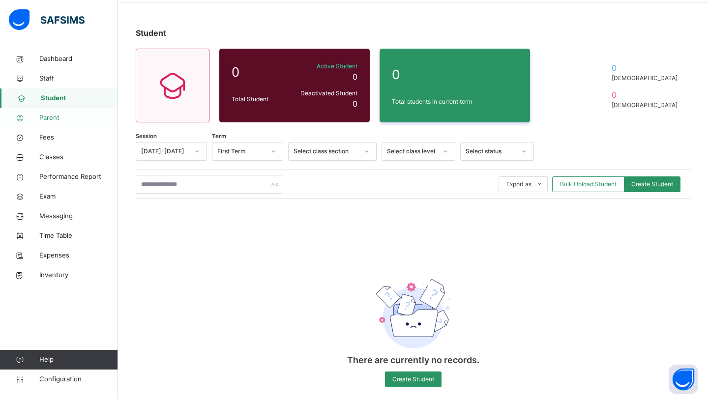
click at [60, 115] on span "Parent" at bounding box center [78, 118] width 79 height 10
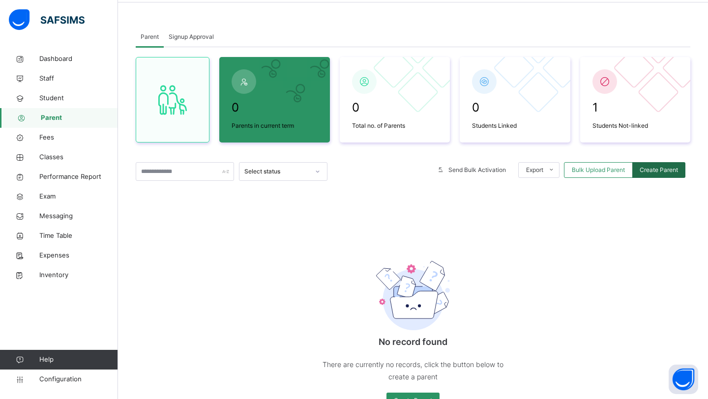
click at [648, 169] on span "Create Parent" at bounding box center [659, 170] width 38 height 9
select select "**"
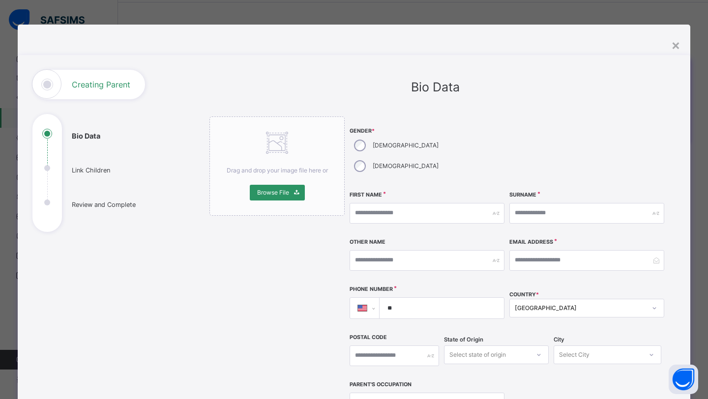
click at [113, 177] on ul "Bio Data Link Children Review and Complete" at bounding box center [106, 180] width 148 height 103
click at [391, 203] on input "text" at bounding box center [427, 213] width 155 height 21
type input "****"
type input "******"
click at [535, 250] on input "email" at bounding box center [587, 260] width 155 height 21
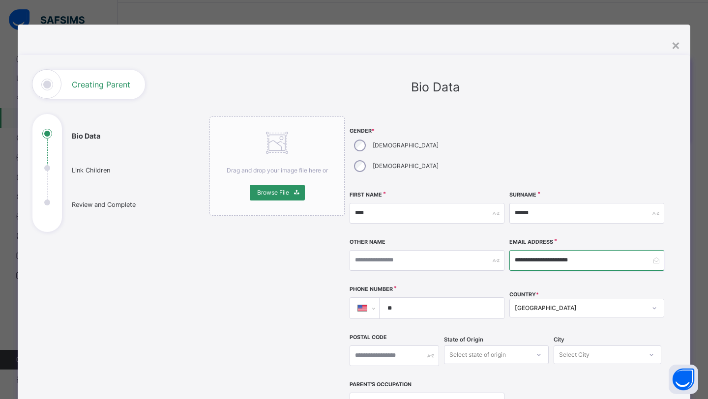
type input "**********"
click at [469, 298] on input "**" at bounding box center [440, 308] width 117 height 21
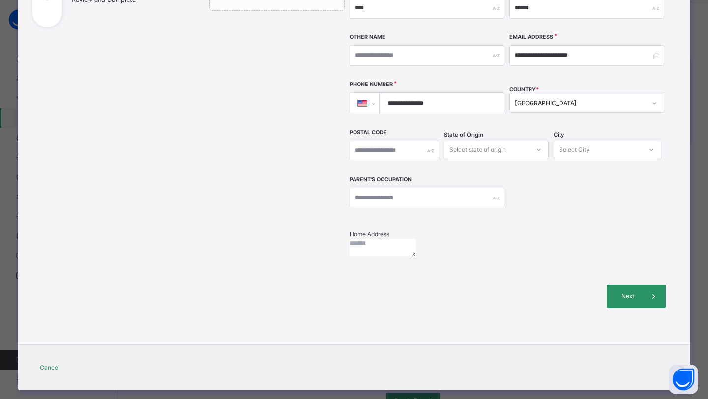
scroll to position [208, 0]
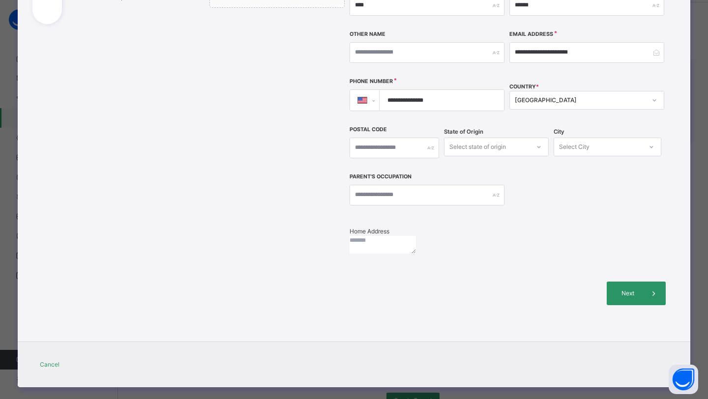
type input "**********"
click at [416, 254] on textarea at bounding box center [383, 245] width 66 height 18
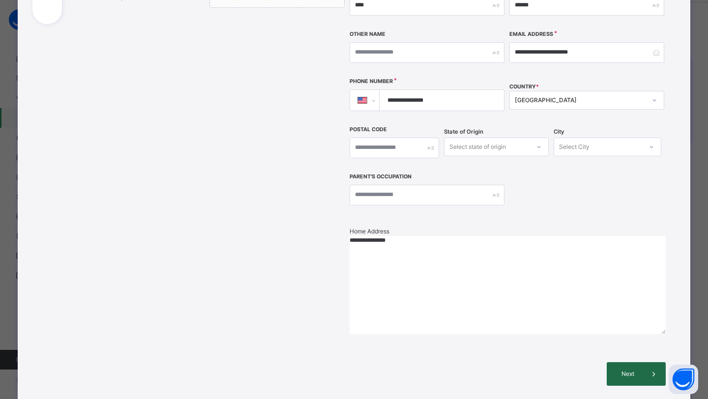
type textarea "**********"
click at [629, 362] on div "Next" at bounding box center [636, 374] width 59 height 24
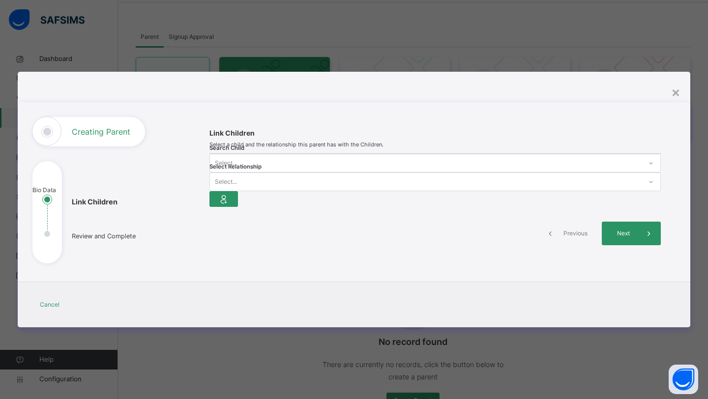
scroll to position [0, 0]
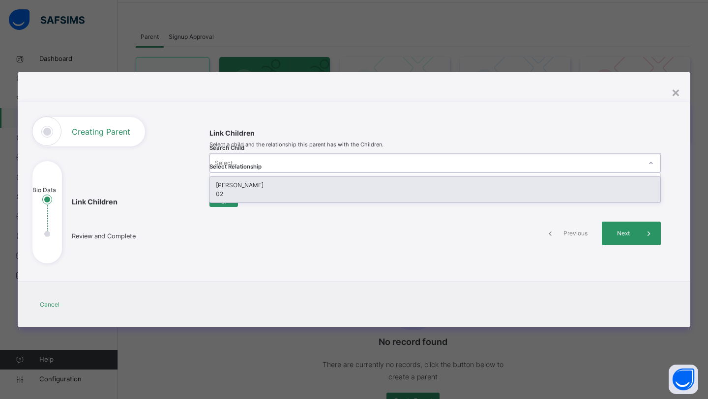
click at [648, 163] on icon at bounding box center [651, 163] width 6 height 10
click at [260, 183] on div "Zaid Shejaeya" at bounding box center [435, 185] width 439 height 9
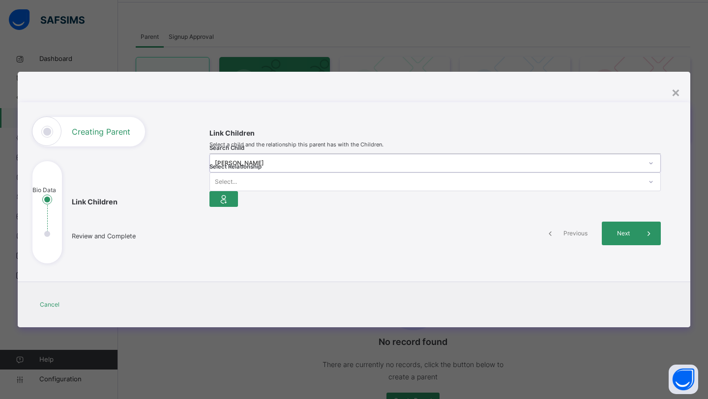
click at [377, 175] on div "Select..." at bounding box center [426, 182] width 432 height 15
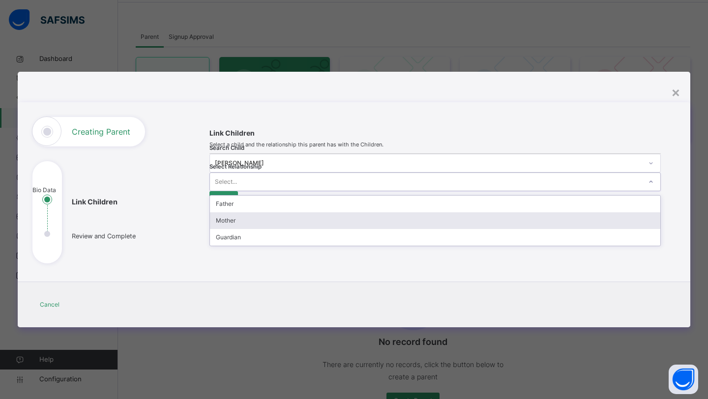
click at [369, 212] on div "Mother" at bounding box center [435, 220] width 450 height 17
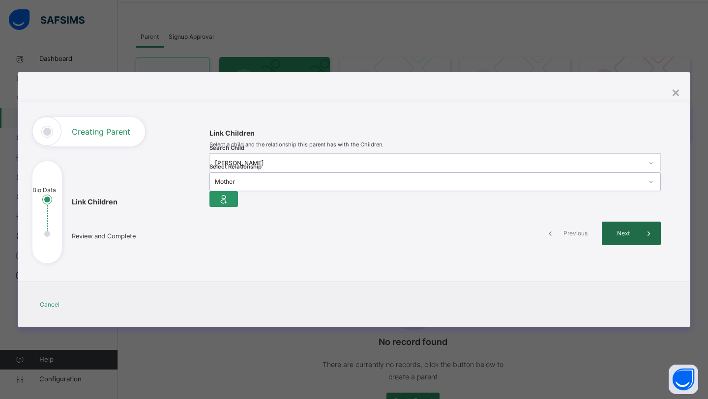
click at [623, 238] on span "Next" at bounding box center [623, 233] width 28 height 9
click at [635, 238] on span "Next" at bounding box center [623, 233] width 28 height 9
click at [231, 192] on icon at bounding box center [224, 199] width 14 height 15
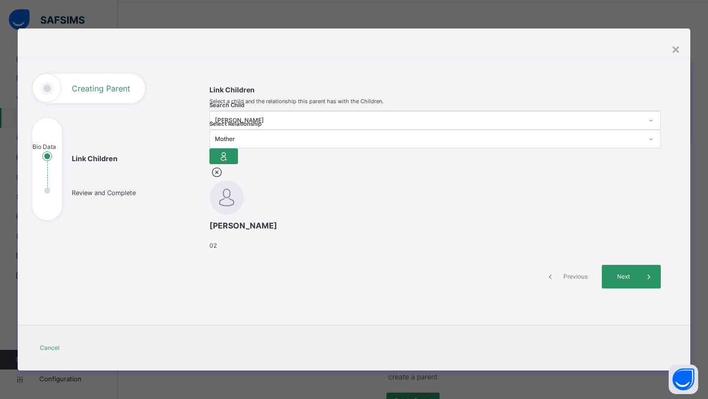
click at [643, 128] on div at bounding box center [651, 121] width 17 height 16
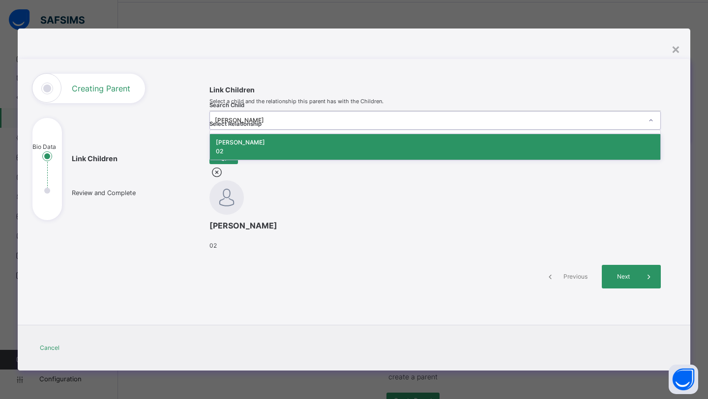
click at [369, 164] on div "Search Child option [object Object], selected. option [object Object] focused, …" at bounding box center [435, 137] width 451 height 53
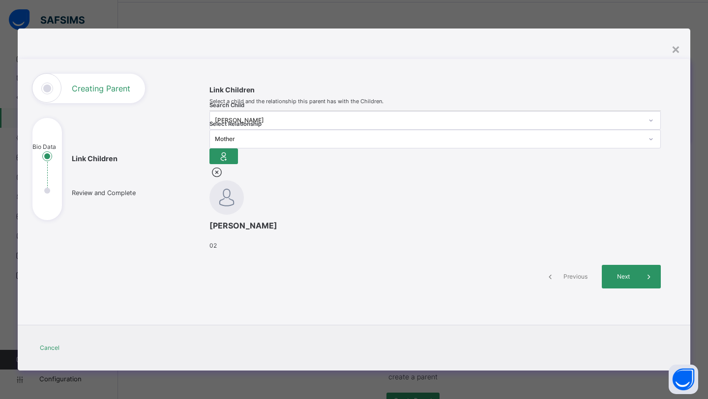
click at [290, 240] on div "Zaid Shejaeya 02" at bounding box center [435, 207] width 451 height 86
click at [301, 237] on span at bounding box center [435, 234] width 451 height 5
click at [390, 149] on div "Mother" at bounding box center [435, 139] width 451 height 19
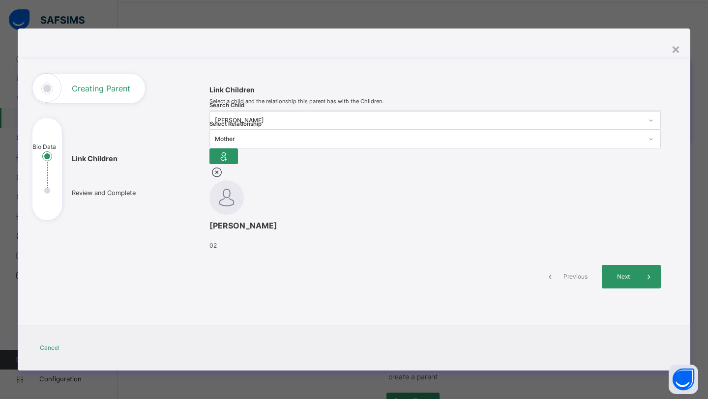
click at [240, 241] on span at bounding box center [435, 239] width 451 height 5
click at [241, 215] on img at bounding box center [227, 197] width 34 height 34
click at [617, 289] on div "Next" at bounding box center [631, 277] width 59 height 24
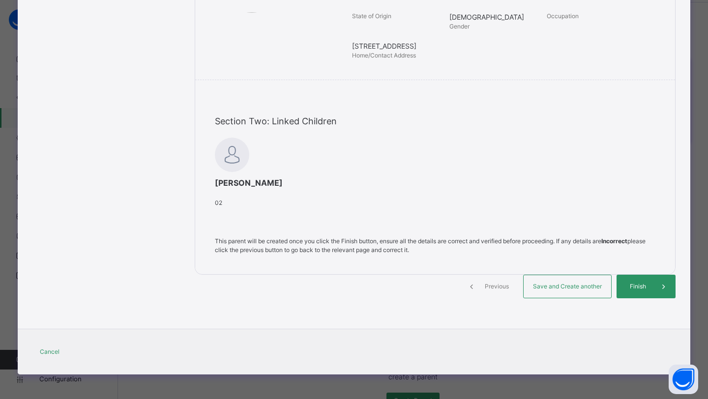
scroll to position [280, 0]
click at [646, 286] on span "Finish" at bounding box center [638, 286] width 28 height 9
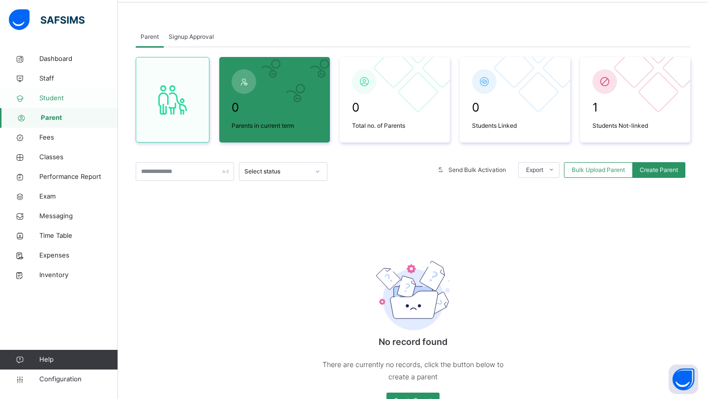
click at [52, 100] on span "Student" at bounding box center [78, 98] width 79 height 10
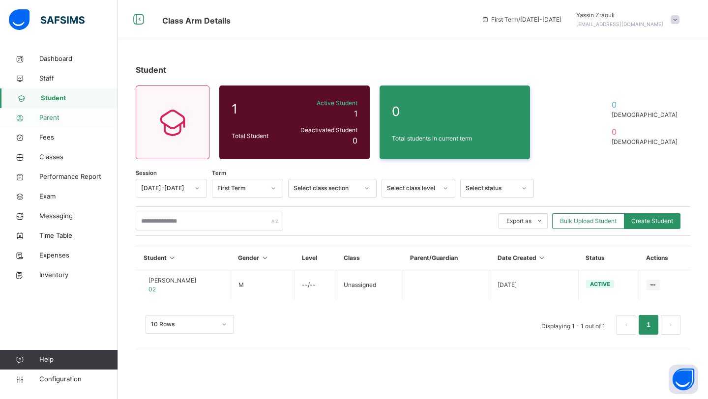
click at [50, 123] on link "Parent" at bounding box center [59, 118] width 118 height 20
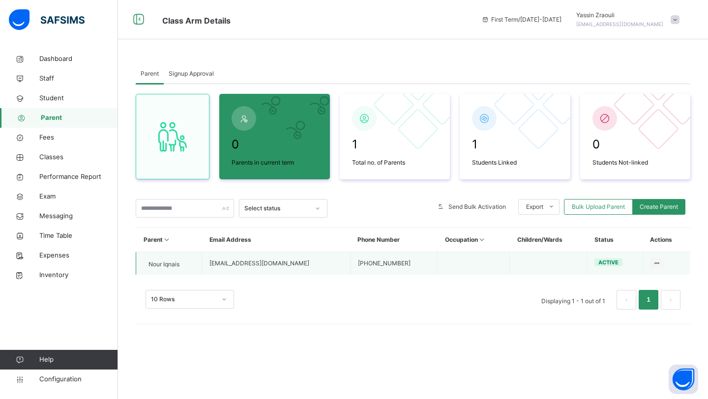
click at [177, 263] on span "Nour Iqnais" at bounding box center [164, 264] width 31 height 9
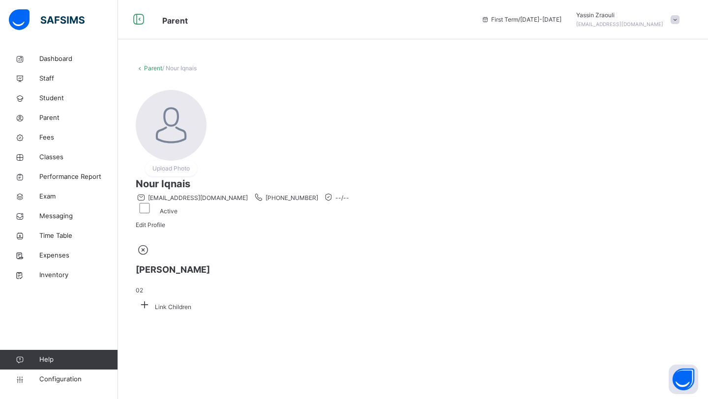
click at [636, 8] on div "First Term / 2025-2026 Yassin Zraouli masjidalfirdaus@iiopbc.org" at bounding box center [593, 19] width 232 height 39
click at [627, 11] on span "Yassin Zraouli" at bounding box center [619, 15] width 87 height 9
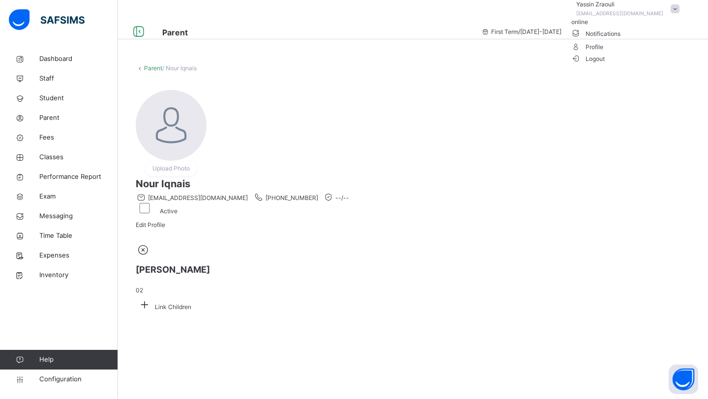
click at [605, 64] on span "Logout" at bounding box center [588, 59] width 34 height 10
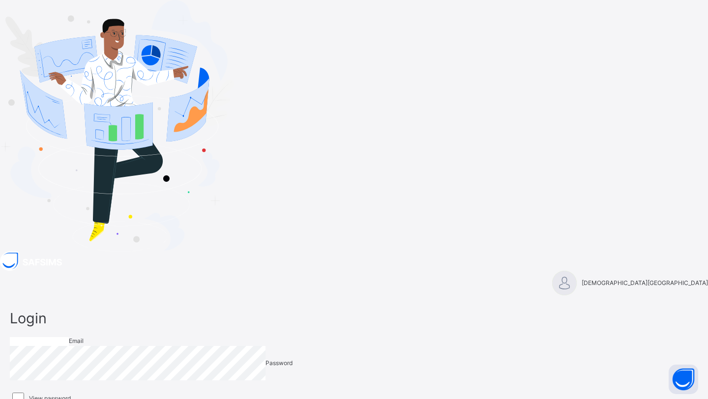
click at [69, 337] on input "email" at bounding box center [39, 341] width 59 height 9
click at [69, 337] on input "**********" at bounding box center [39, 341] width 59 height 9
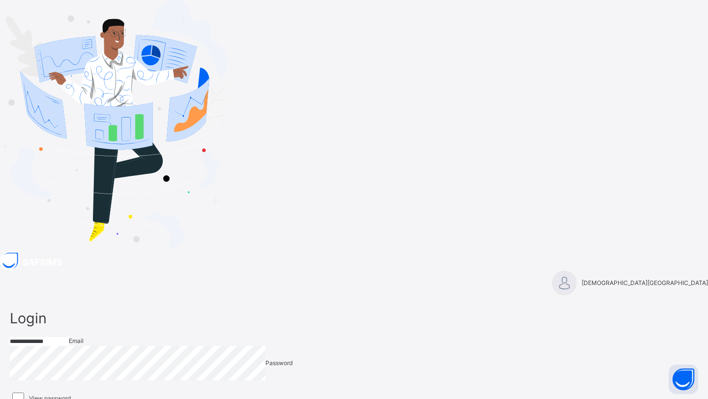
click at [69, 337] on input "**********" at bounding box center [39, 341] width 59 height 9
type input "*"
type input "**********"
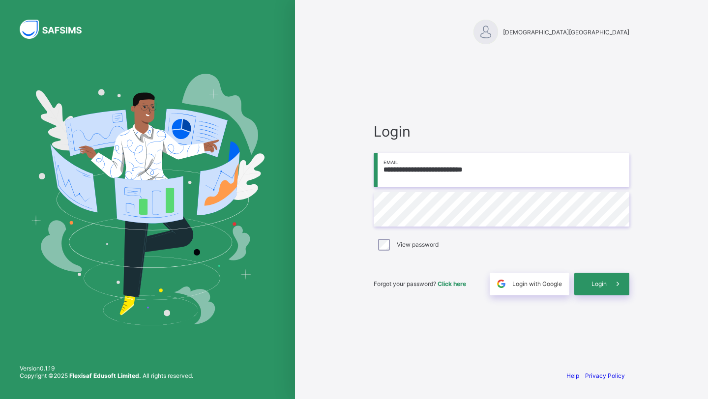
type input "**********"
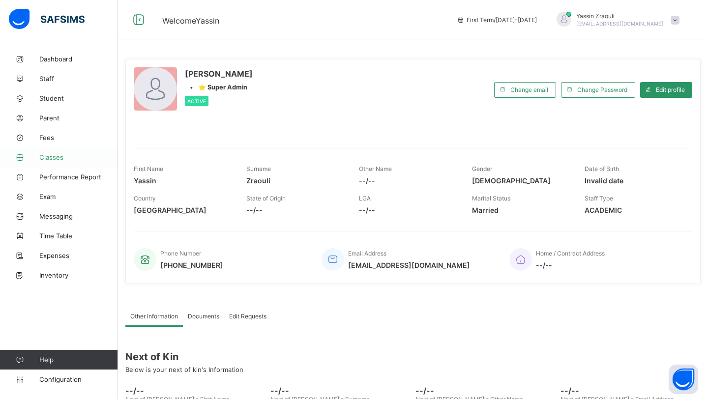
click at [71, 156] on span "Classes" at bounding box center [78, 157] width 79 height 8
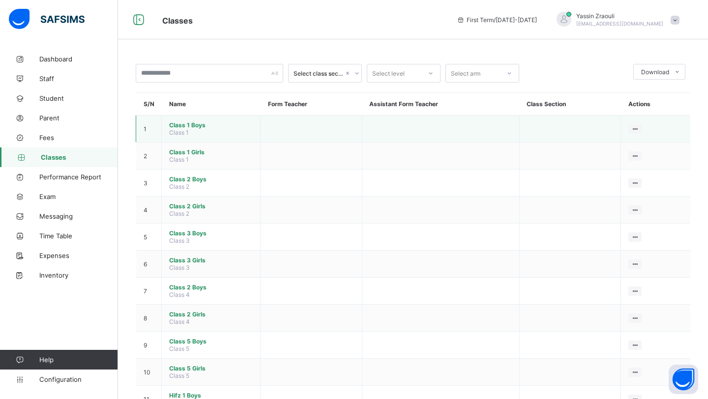
click at [263, 127] on td at bounding box center [312, 129] width 102 height 27
click at [636, 139] on ul "View Class Assign form Teacher" at bounding box center [602, 157] width 80 height 36
click at [627, 150] on div "View Class" at bounding box center [609, 148] width 56 height 10
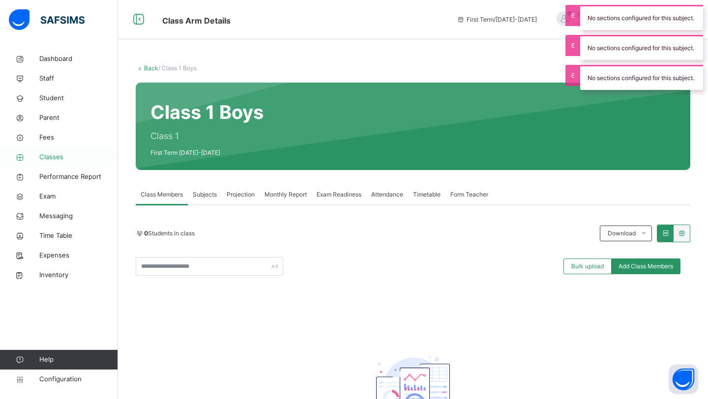
click at [64, 160] on span "Classes" at bounding box center [78, 157] width 79 height 10
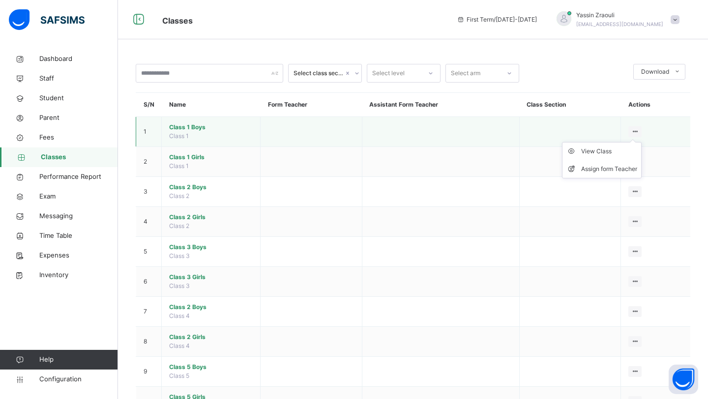
click at [636, 142] on ul "View Class Assign form Teacher" at bounding box center [602, 160] width 80 height 36
click at [622, 172] on div "Assign form Teacher" at bounding box center [609, 169] width 56 height 10
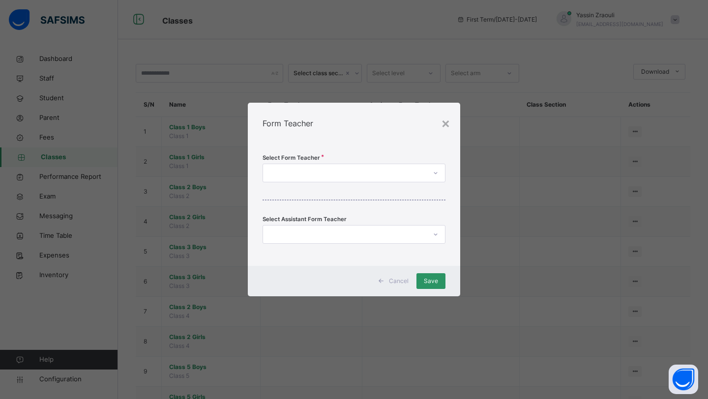
click at [382, 171] on div at bounding box center [344, 173] width 163 height 15
click at [360, 210] on div "[PERSON_NAME]" at bounding box center [354, 212] width 182 height 17
click at [396, 232] on div at bounding box center [344, 234] width 163 height 15
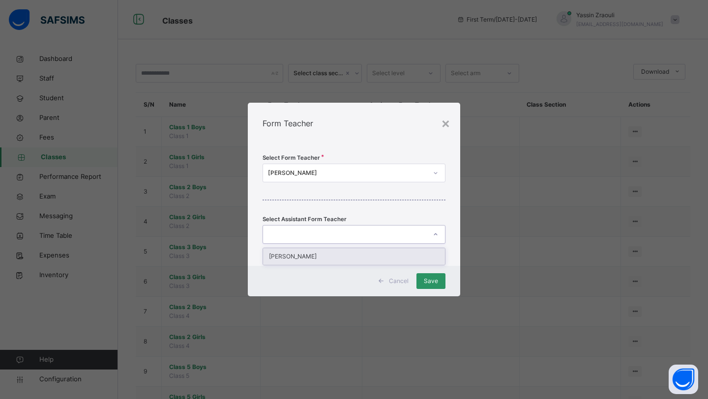
click at [390, 267] on div "Cancel Save" at bounding box center [354, 281] width 212 height 30
click at [387, 240] on div at bounding box center [344, 234] width 163 height 15
click at [380, 257] on div "[PERSON_NAME]" at bounding box center [354, 256] width 182 height 17
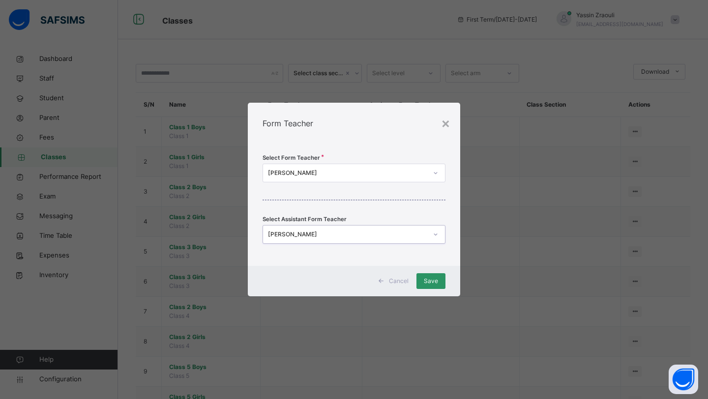
click at [383, 234] on div "[PERSON_NAME]" at bounding box center [347, 234] width 159 height 9
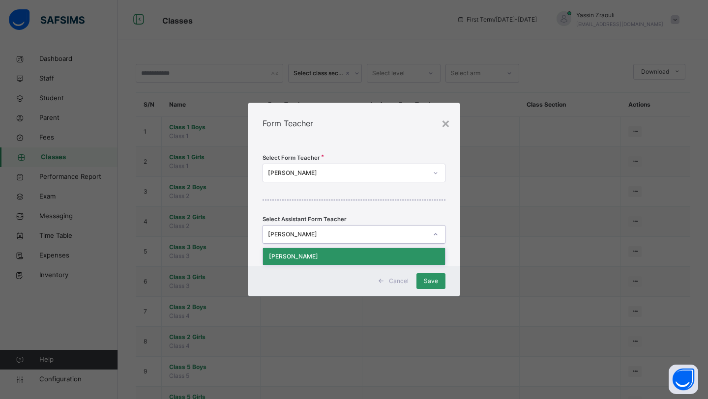
click at [361, 237] on div "[PERSON_NAME]" at bounding box center [347, 234] width 159 height 9
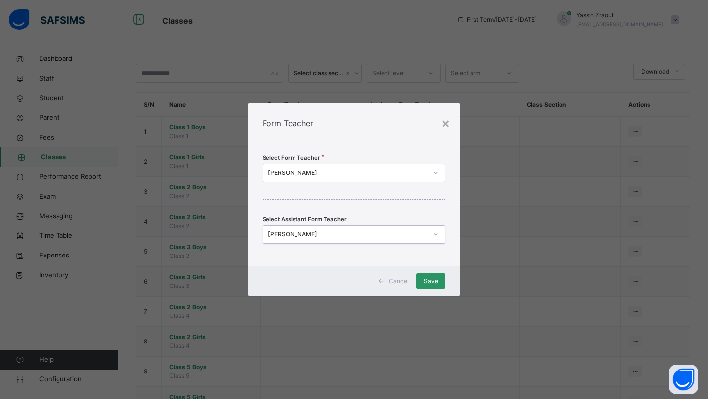
click at [435, 230] on div at bounding box center [435, 235] width 17 height 16
click at [396, 280] on span "Cancel" at bounding box center [399, 281] width 20 height 9
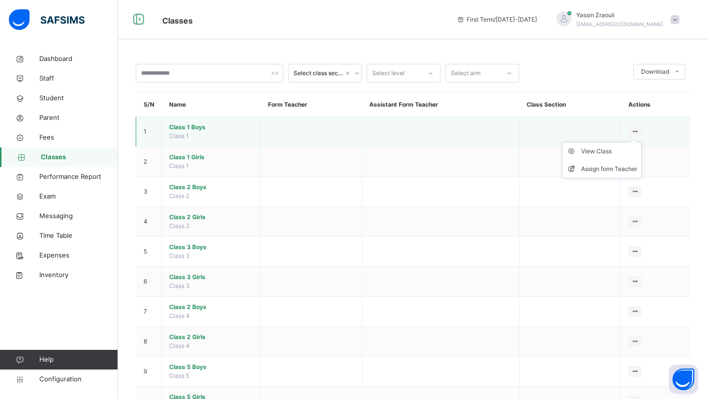
click at [634, 131] on icon at bounding box center [635, 131] width 8 height 7
click at [617, 169] on div "Assign form Teacher" at bounding box center [609, 169] width 56 height 10
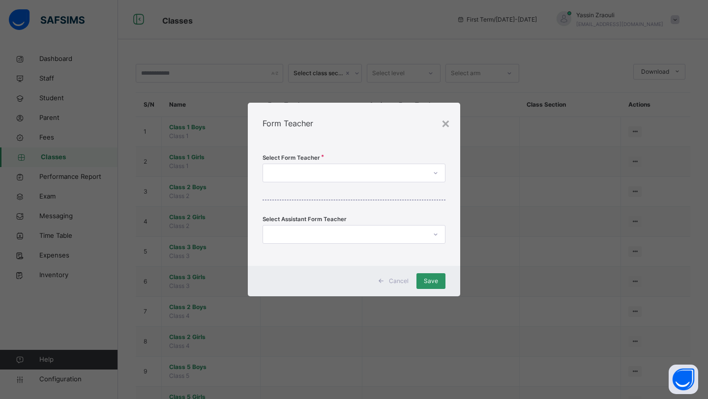
click at [387, 171] on div at bounding box center [344, 173] width 163 height 15
click at [363, 196] on div "[PERSON_NAME]" at bounding box center [354, 195] width 182 height 17
click at [434, 275] on div "Save" at bounding box center [431, 281] width 29 height 16
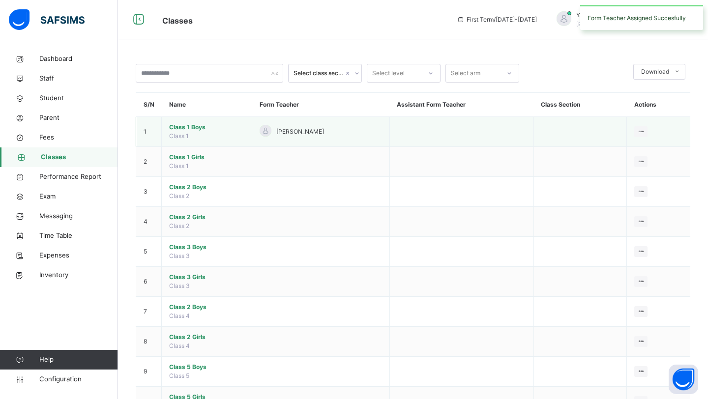
click at [429, 125] on td at bounding box center [462, 132] width 144 height 30
click at [639, 124] on td "View Class Assign form Teacher" at bounding box center [658, 132] width 63 height 30
click at [640, 131] on icon at bounding box center [641, 131] width 8 height 7
click at [181, 125] on span "Class 1 Boys" at bounding box center [206, 127] width 75 height 9
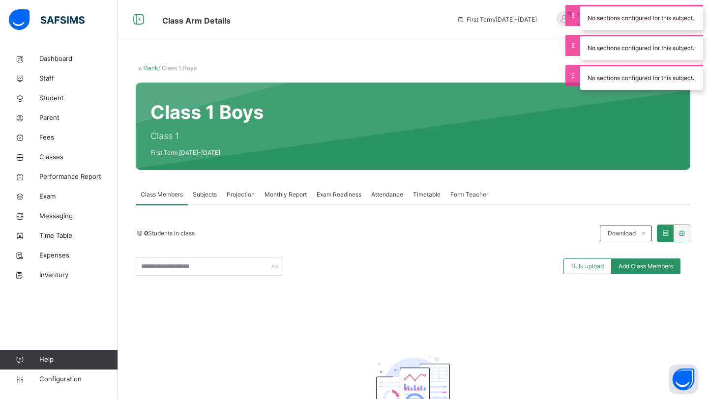
click at [210, 107] on div "Class 1 Boys Class 1 First Term [DATE]-[DATE]" at bounding box center [413, 127] width 555 height 88
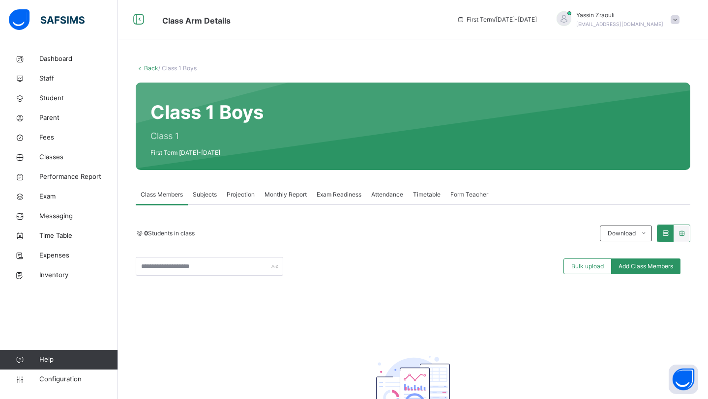
click at [141, 64] on div "Back / Class 1 Boys" at bounding box center [413, 68] width 555 height 9
click at [175, 129] on div "Class 1 Boys Class 1 First Term [DATE]-[DATE]" at bounding box center [413, 127] width 555 height 88
click at [174, 17] on span "Class Arm Details" at bounding box center [196, 21] width 68 height 10
click at [143, 17] on icon at bounding box center [138, 20] width 17 height 18
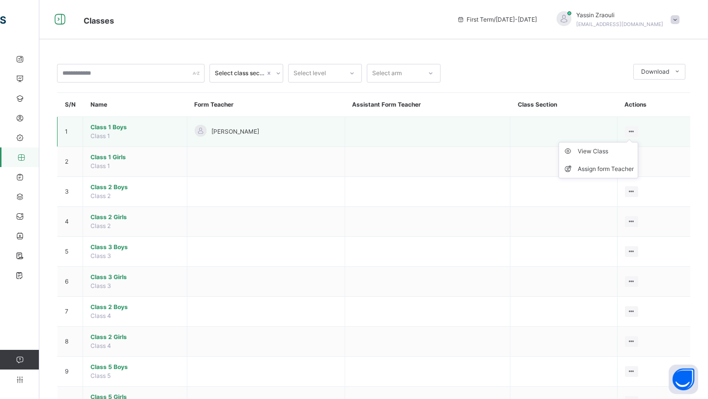
click at [631, 128] on icon at bounding box center [632, 131] width 8 height 7
click at [623, 157] on li "View Class" at bounding box center [598, 152] width 79 height 18
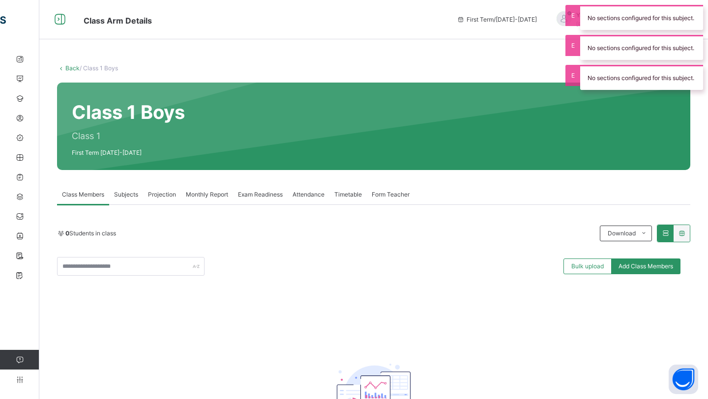
click at [129, 193] on span "Subjects" at bounding box center [126, 194] width 24 height 9
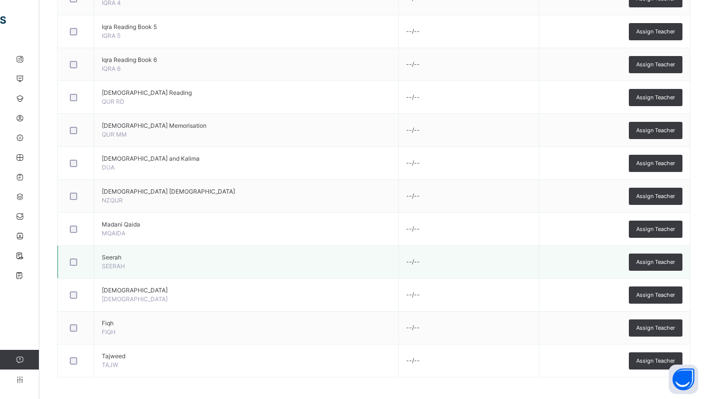
scroll to position [401, 0]
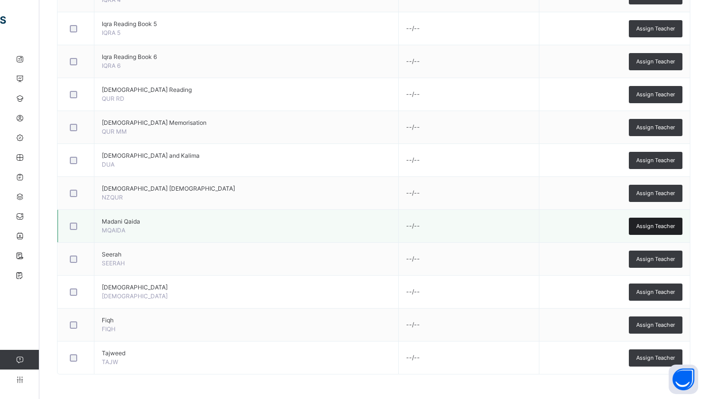
click at [651, 224] on span "Assign Teacher" at bounding box center [655, 226] width 39 height 8
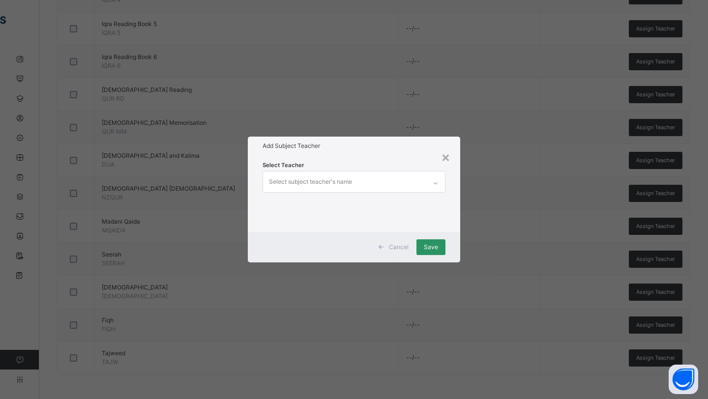
click at [357, 174] on div "Select subject teacher's name" at bounding box center [344, 182] width 163 height 21
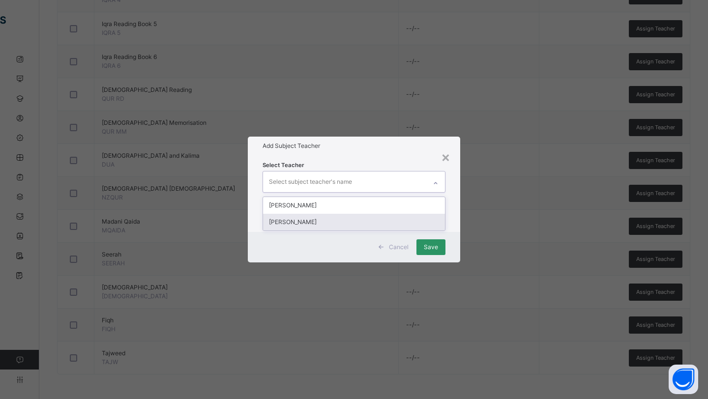
click at [334, 222] on div "[PERSON_NAME]" at bounding box center [354, 222] width 182 height 17
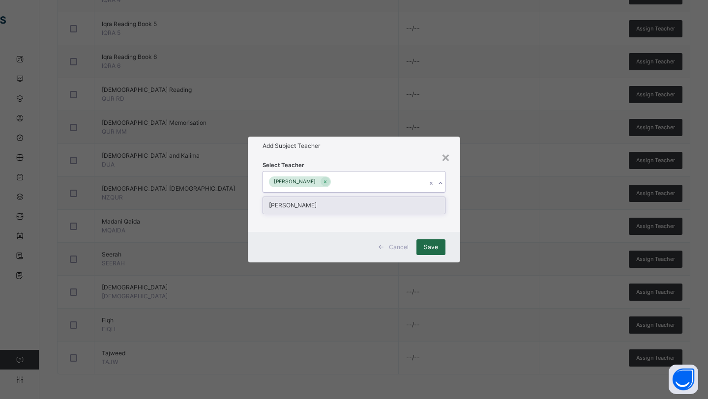
click at [430, 245] on span "Save" at bounding box center [431, 247] width 14 height 9
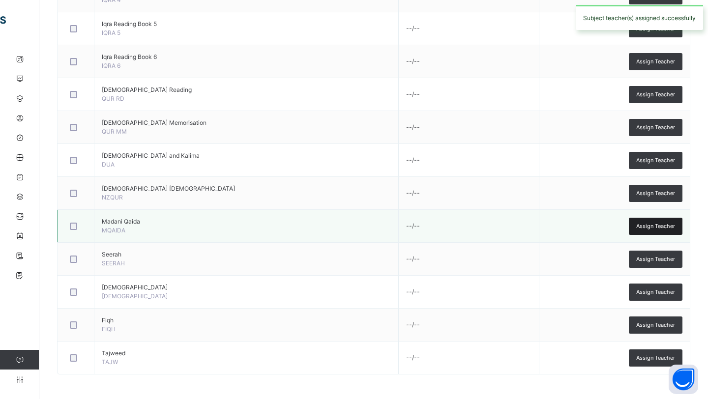
click at [655, 227] on span "Assign Teacher" at bounding box center [655, 226] width 39 height 8
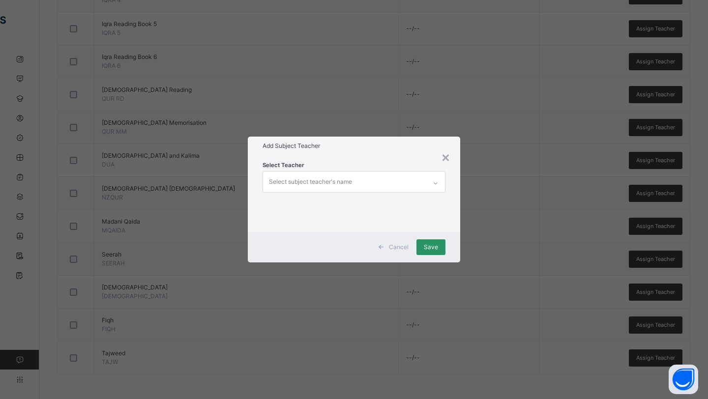
click at [430, 179] on div at bounding box center [435, 184] width 17 height 16
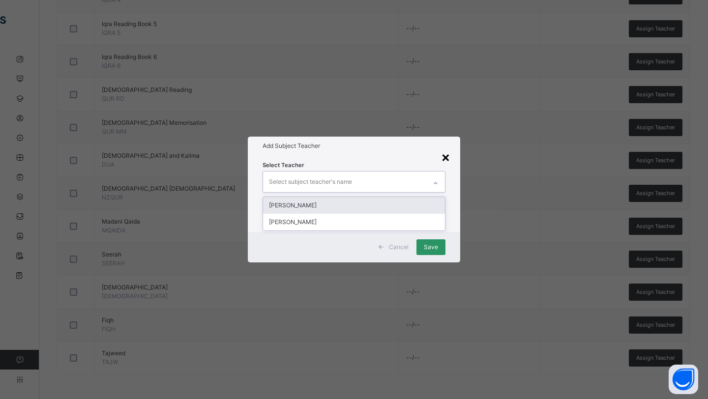
click at [448, 151] on div "×" at bounding box center [445, 157] width 9 height 21
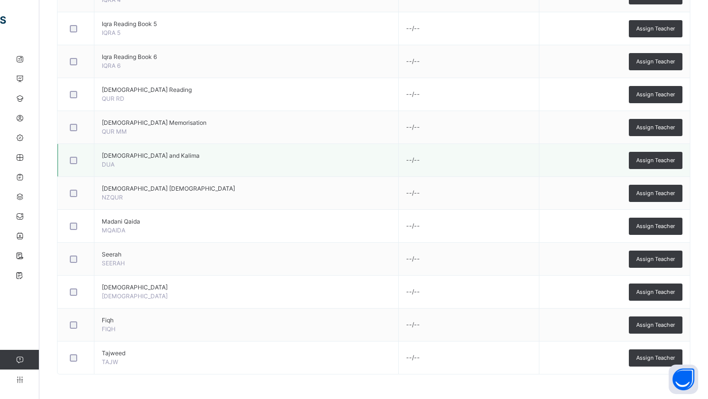
scroll to position [0, 0]
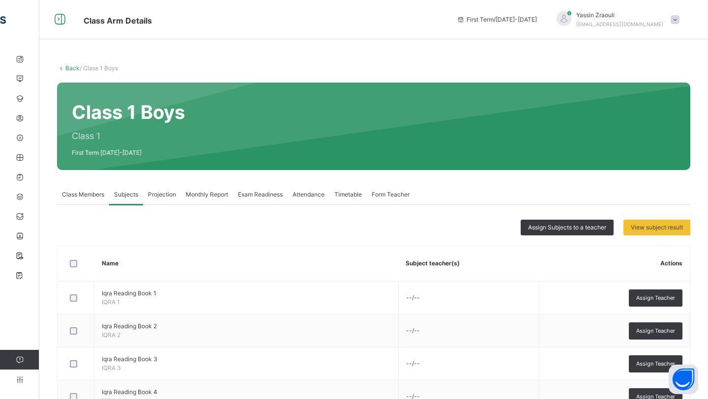
click at [164, 197] on span "Projection" at bounding box center [162, 194] width 28 height 9
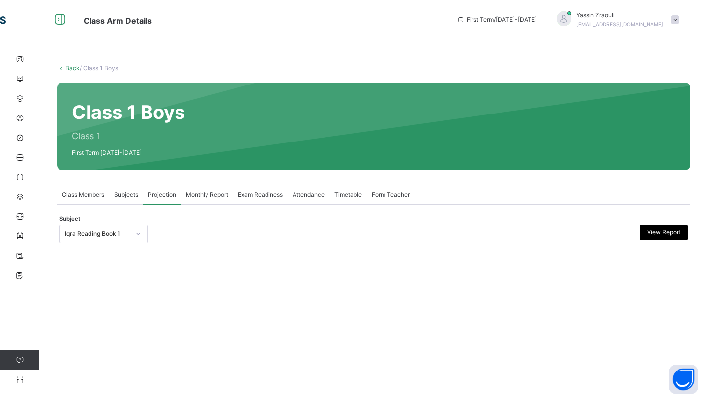
click at [137, 233] on icon at bounding box center [138, 234] width 6 height 10
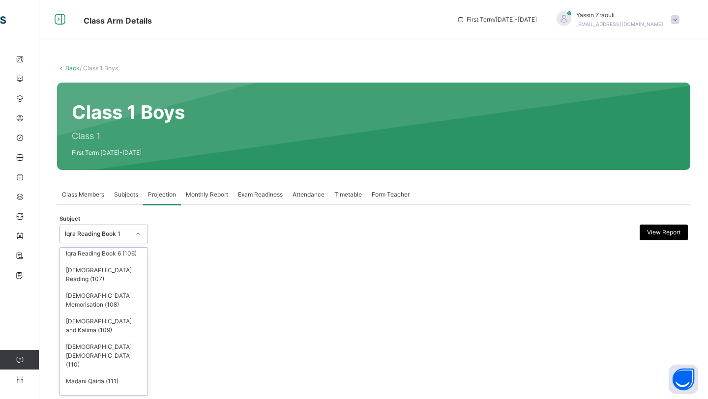
scroll to position [90, 0]
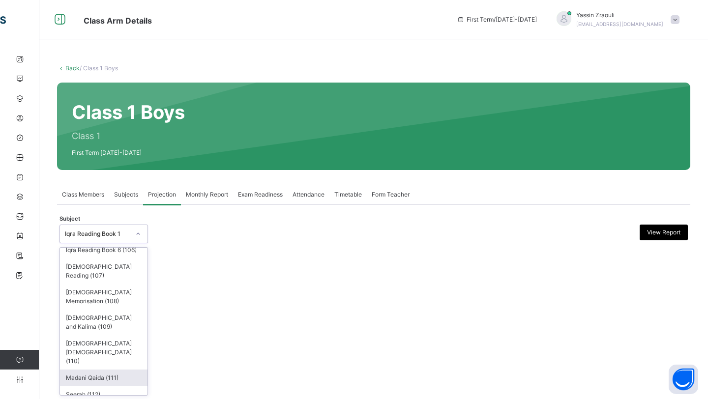
click at [119, 370] on div "Madani Qaida (111)" at bounding box center [104, 378] width 88 height 17
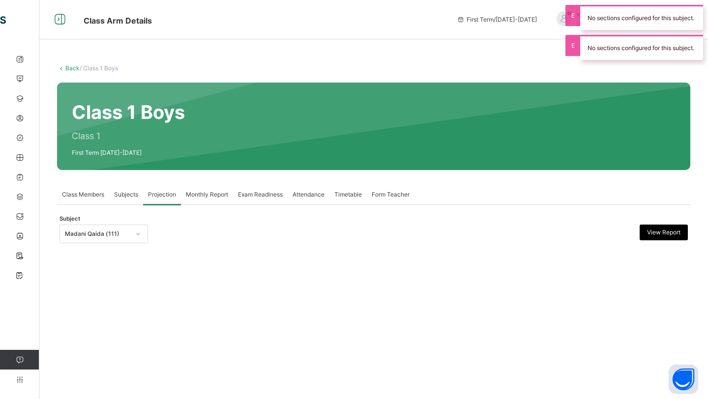
click at [202, 197] on span "Monthly Report" at bounding box center [207, 194] width 42 height 9
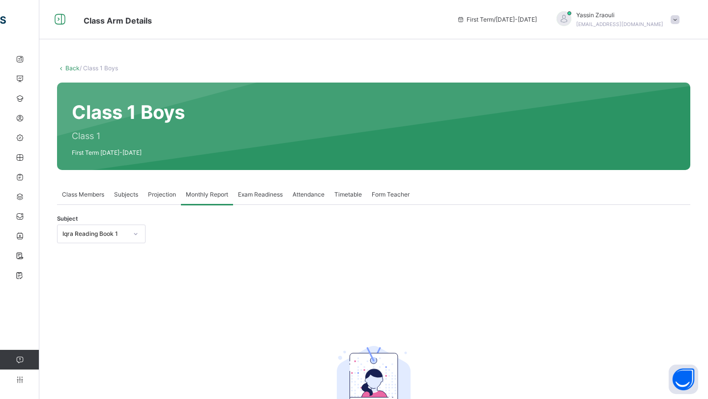
click at [263, 193] on span "Exam Readiness" at bounding box center [260, 194] width 45 height 9
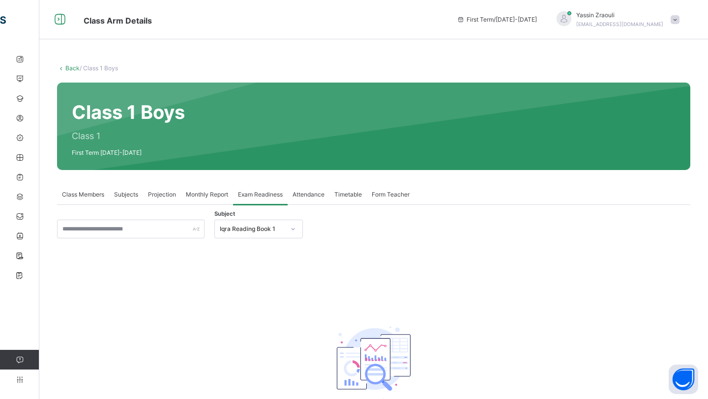
click at [322, 195] on span "Attendance" at bounding box center [309, 194] width 32 height 9
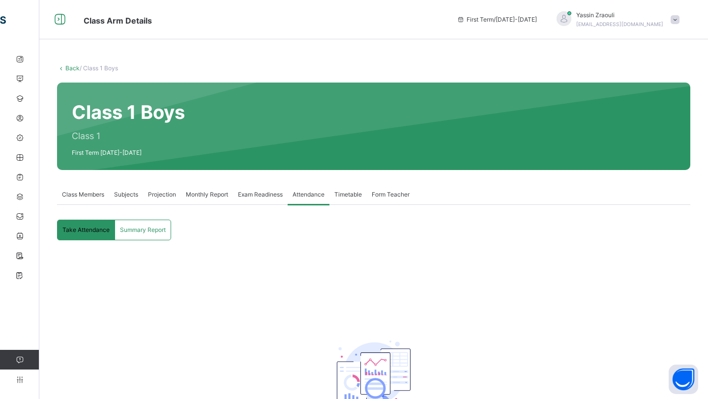
click at [362, 193] on span "Timetable" at bounding box center [348, 194] width 28 height 9
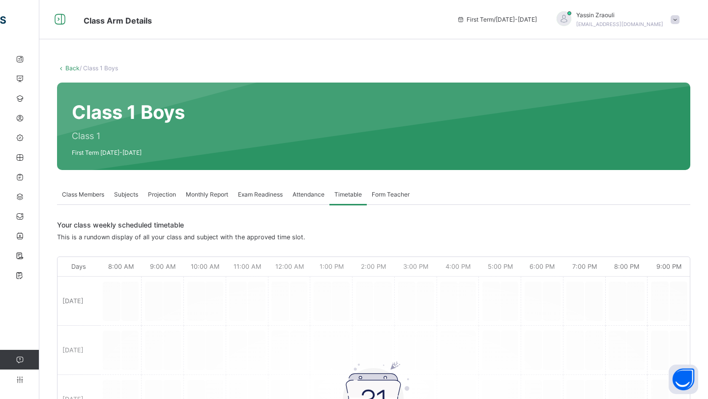
click at [393, 193] on span "Form Teacher" at bounding box center [391, 194] width 38 height 9
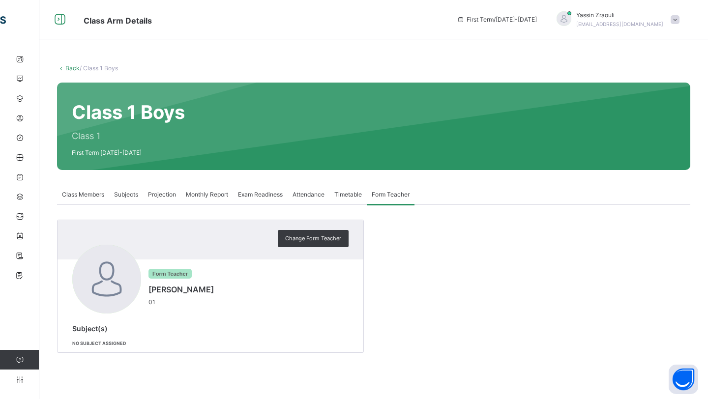
click at [73, 187] on div "Class Members" at bounding box center [83, 195] width 52 height 20
